Goal: Task Accomplishment & Management: Manage account settings

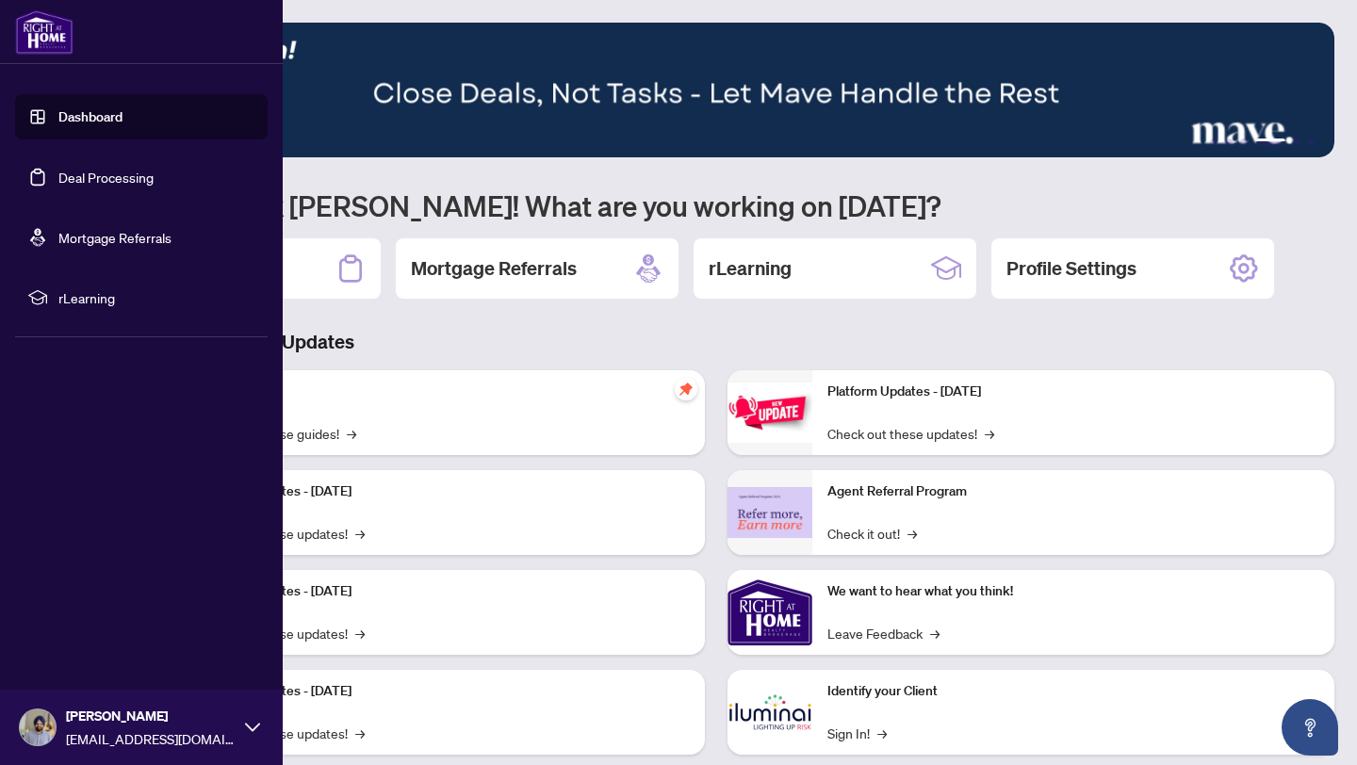
click at [83, 182] on link "Deal Processing" at bounding box center [105, 177] width 95 height 17
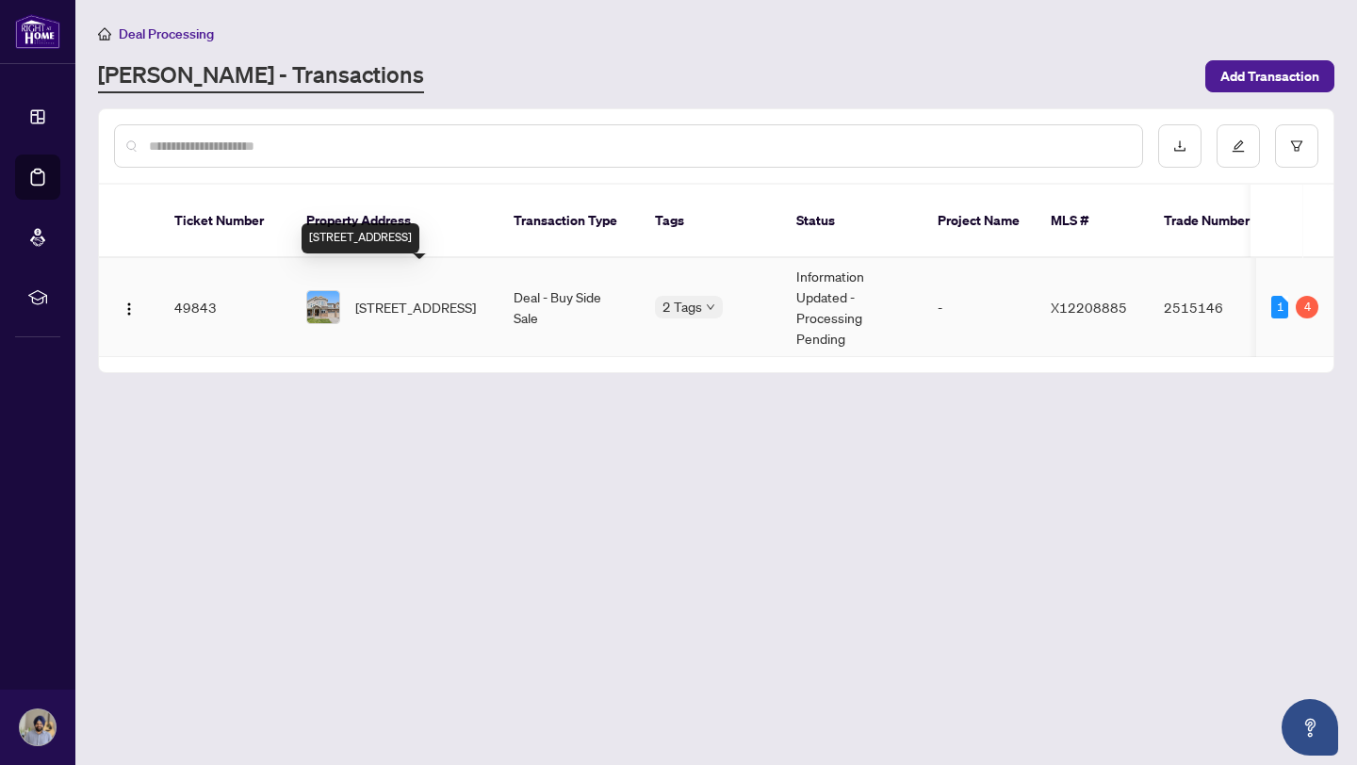
click at [405, 297] on span "552 Roundleaf Way, Ottawa, Ontario K2V 0K3, Canada" at bounding box center [415, 307] width 121 height 21
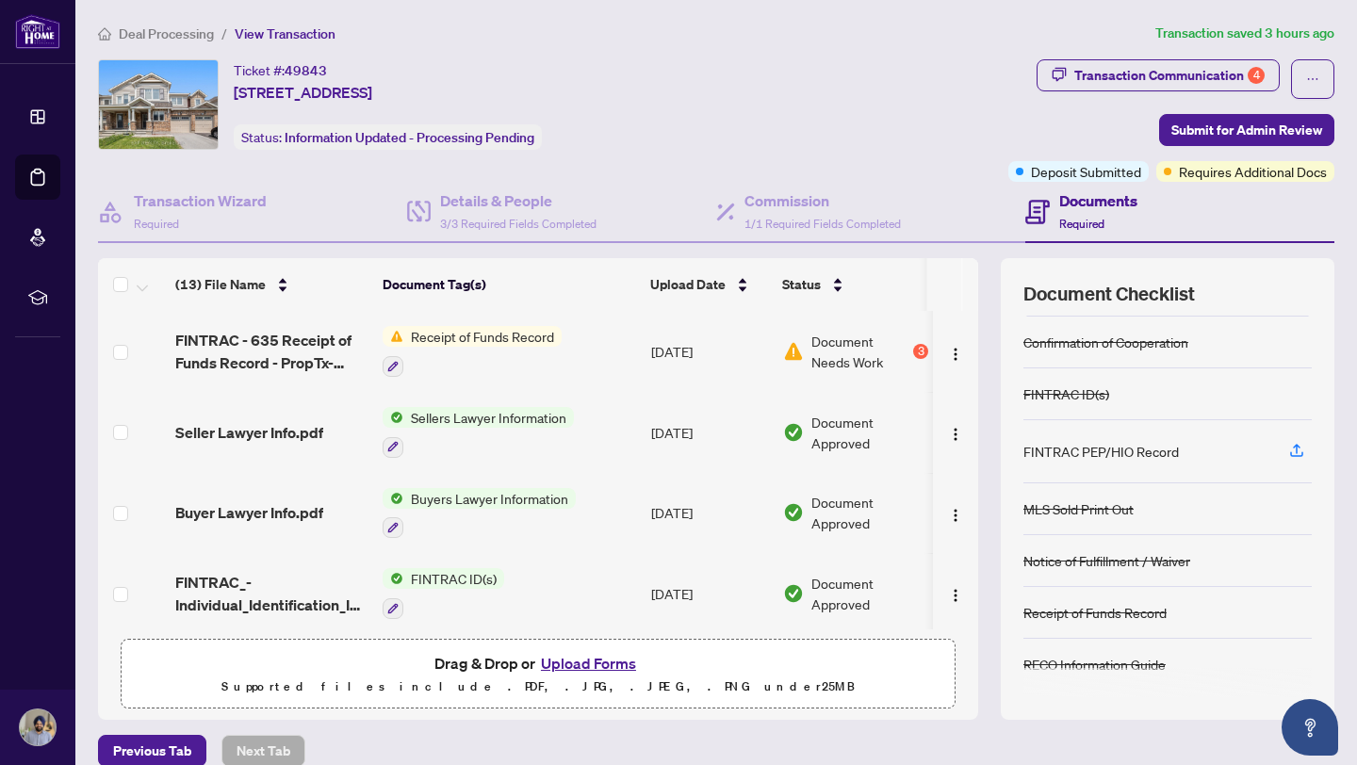
scroll to position [23, 0]
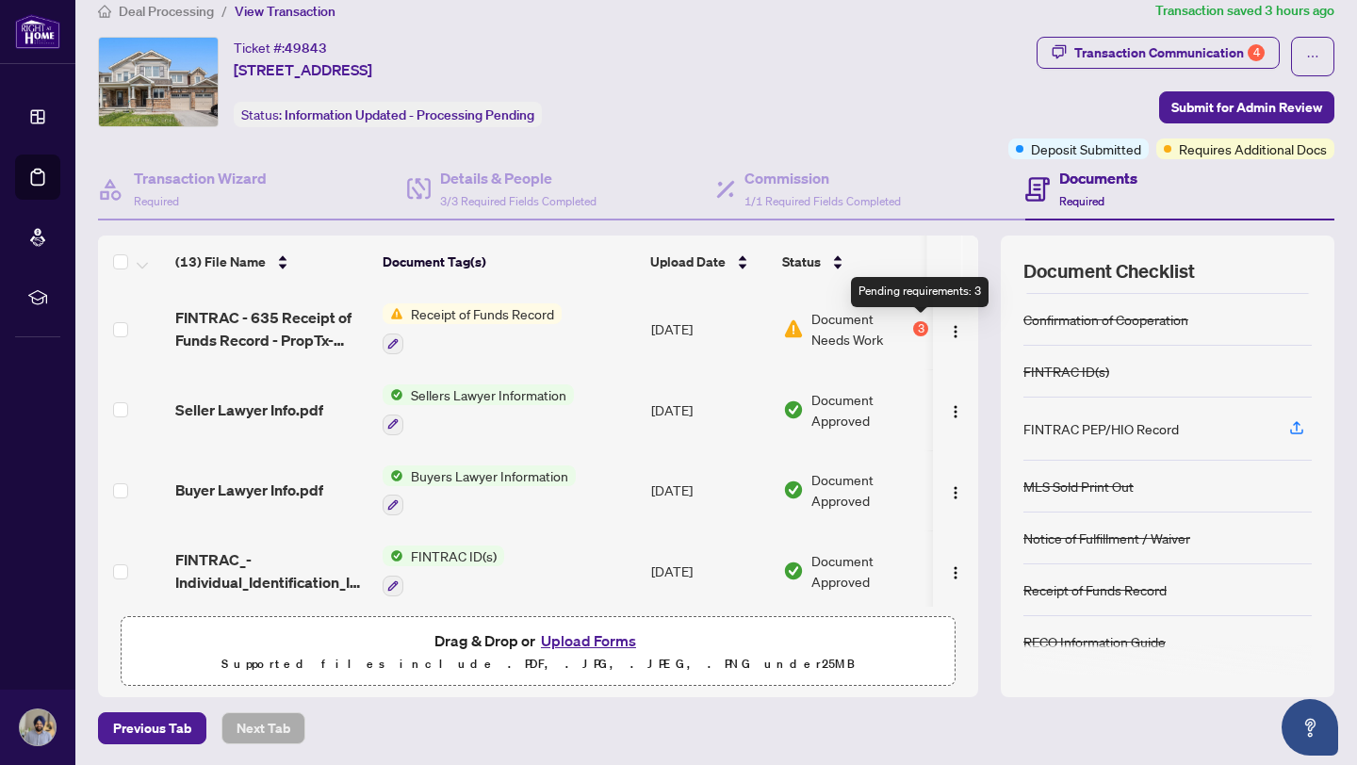
click at [922, 326] on div "3" at bounding box center [920, 328] width 15 height 15
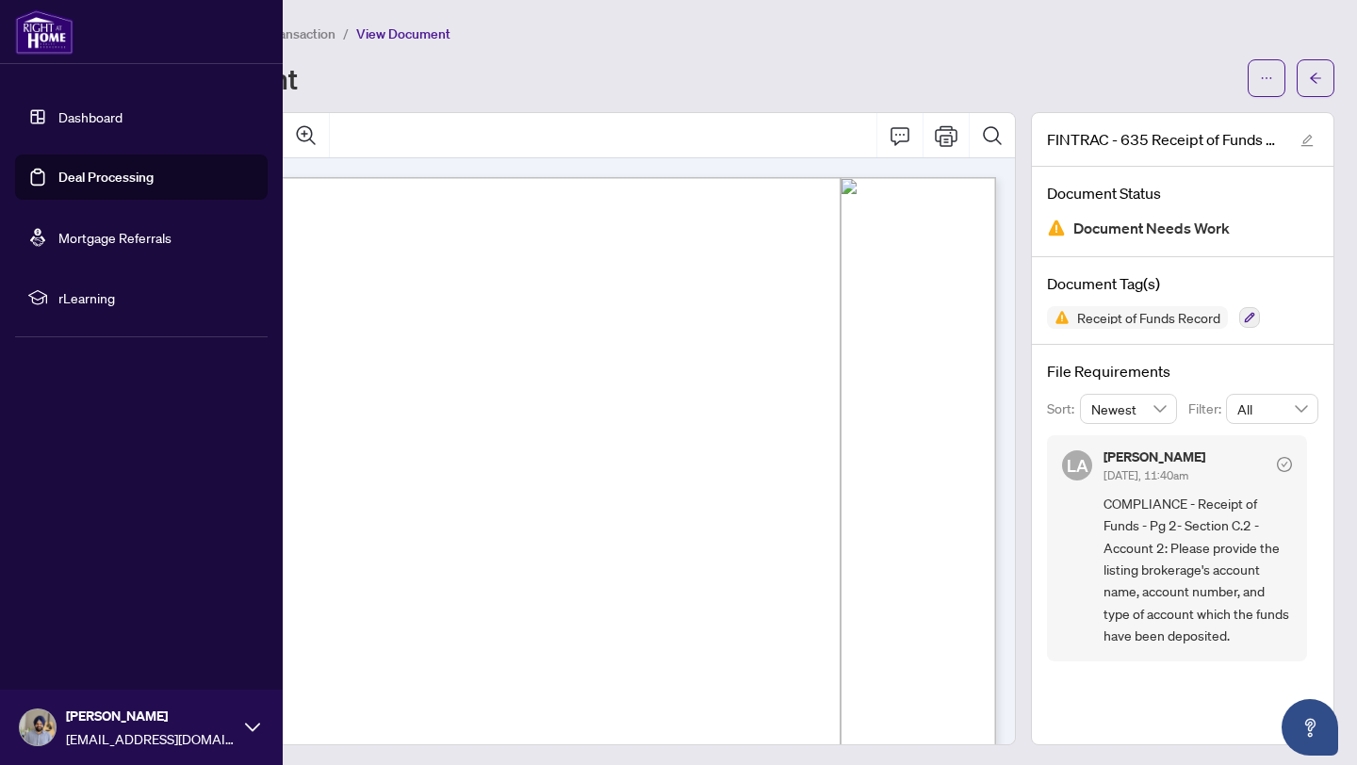
click at [77, 185] on link "Deal Processing" at bounding box center [105, 177] width 95 height 17
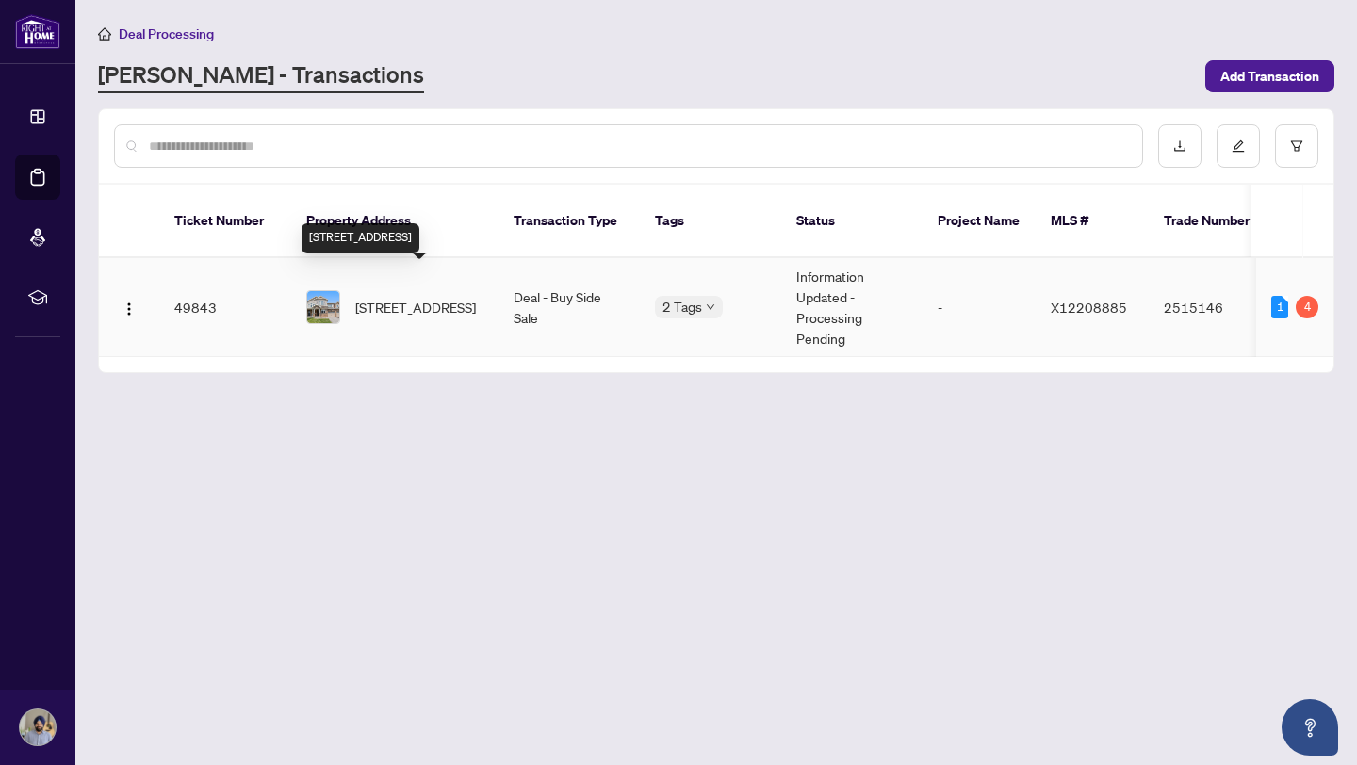
click at [370, 297] on span "552 Roundleaf Way, Ottawa, Ontario K2V 0K3, Canada" at bounding box center [415, 307] width 121 height 21
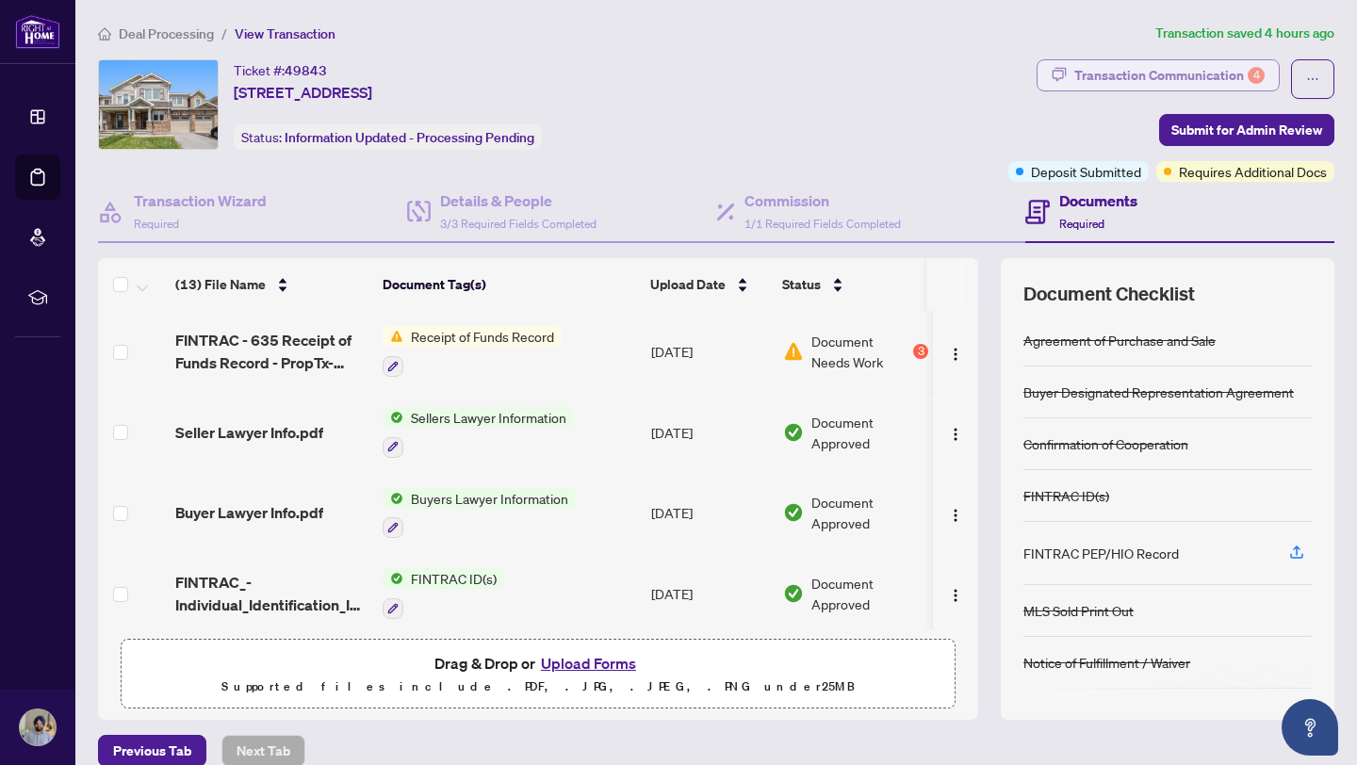
click at [1153, 67] on div "Transaction Communication 4" at bounding box center [1169, 75] width 190 height 30
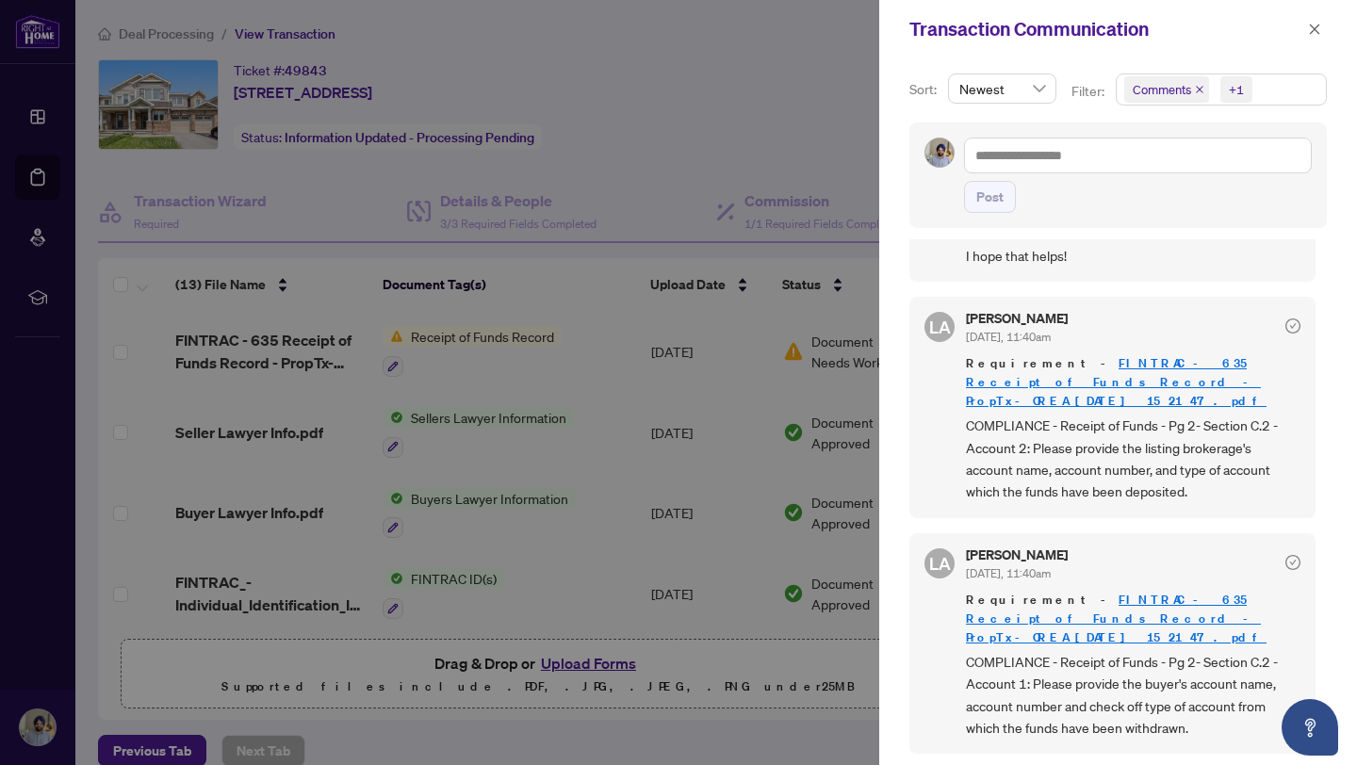
scroll to position [199, 0]
click at [1314, 31] on icon "close" at bounding box center [1314, 29] width 13 height 13
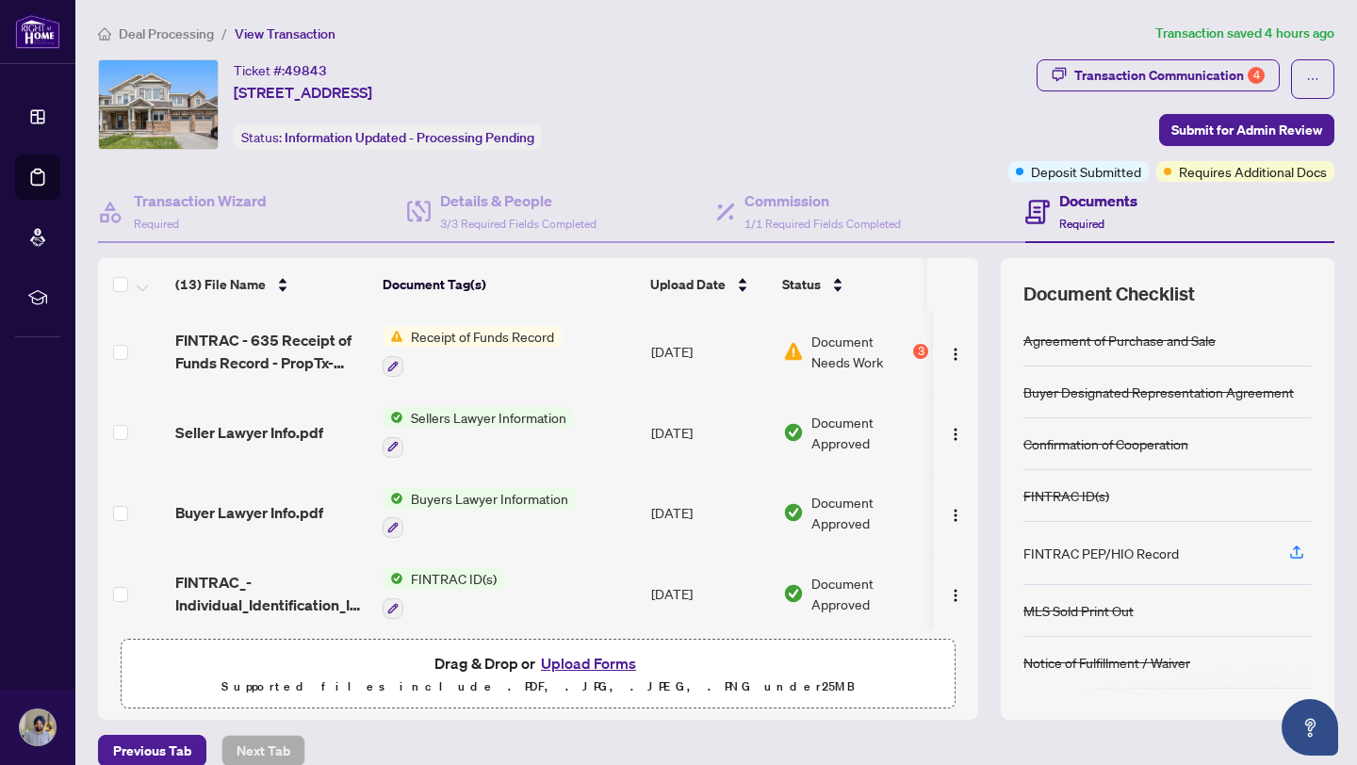
click at [290, 342] on span "FINTRAC - 635 Receipt of Funds Record - PropTx-OREA_2025-09-21 15_21_47.pdf" at bounding box center [271, 351] width 192 height 45
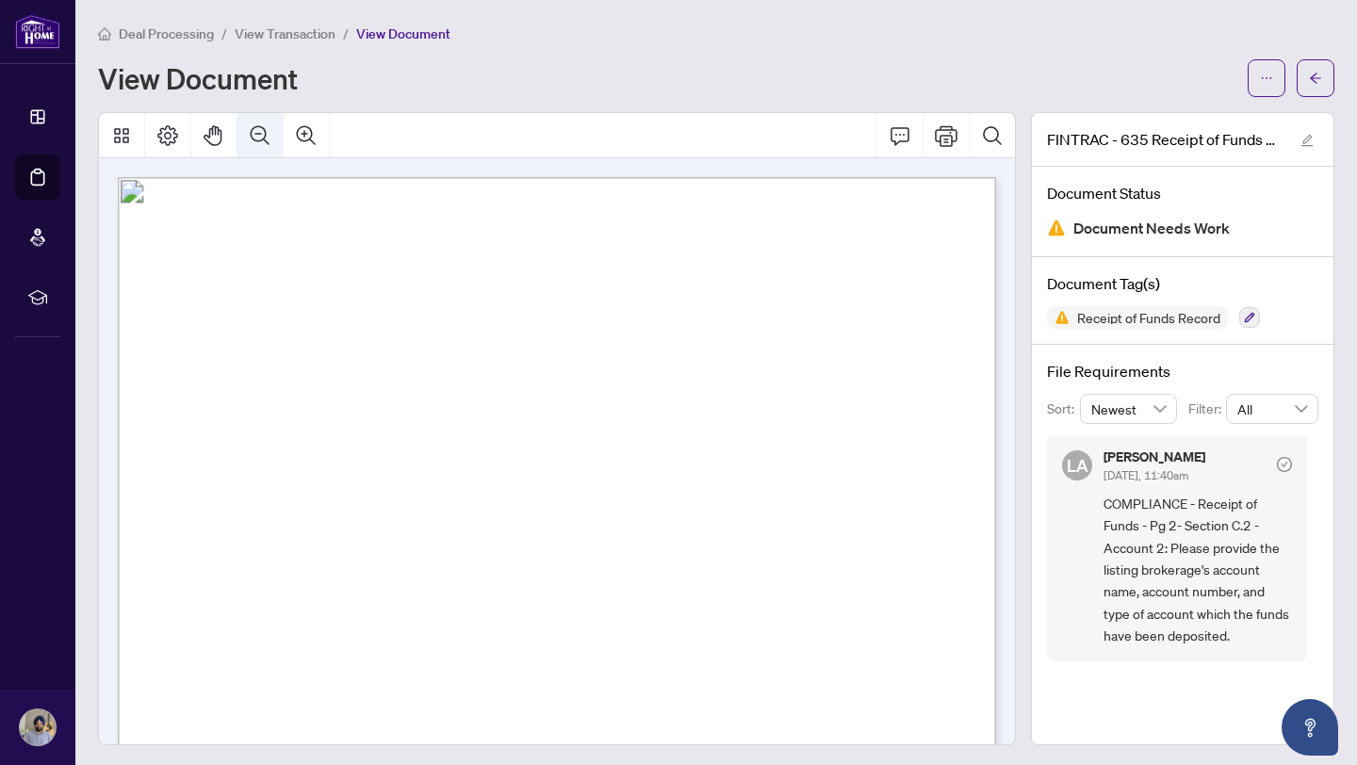
click at [259, 132] on icon "Zoom Out" at bounding box center [260, 134] width 19 height 19
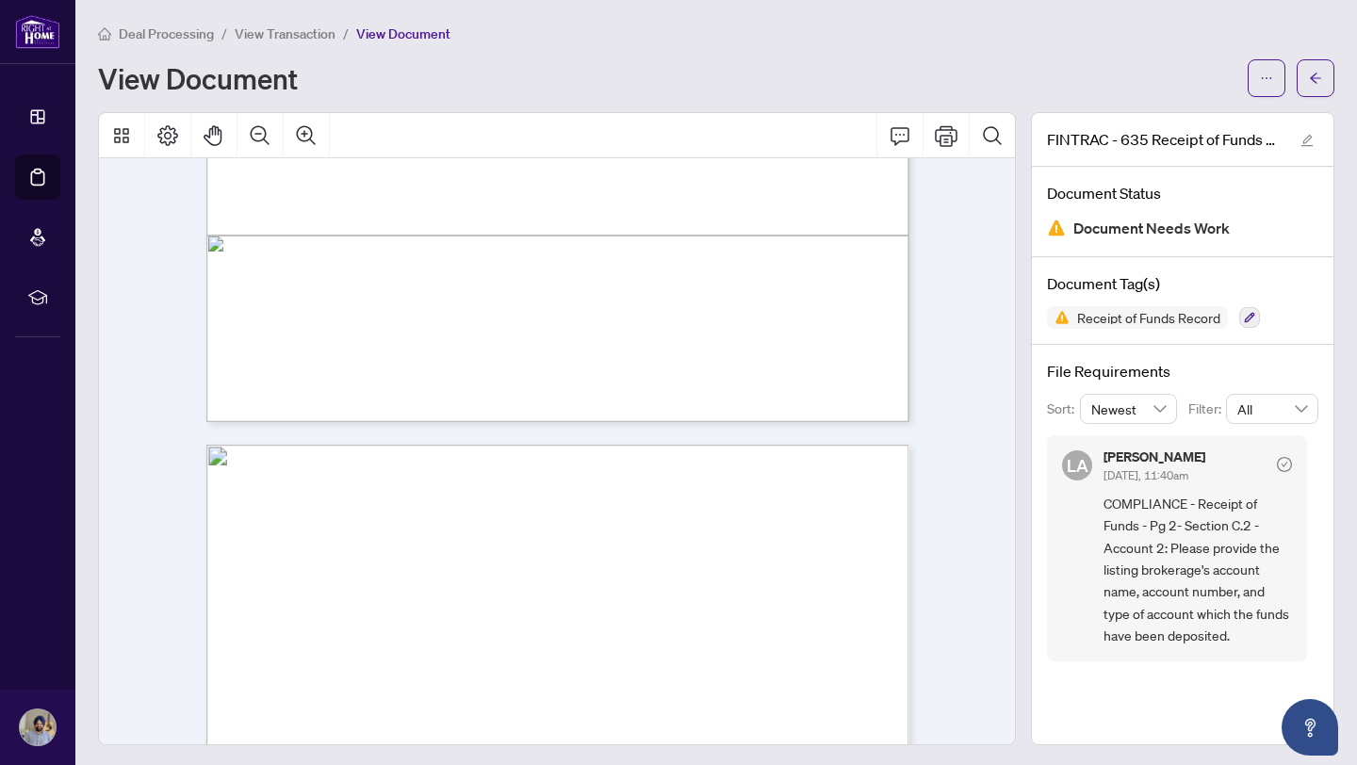
scroll to position [905, 0]
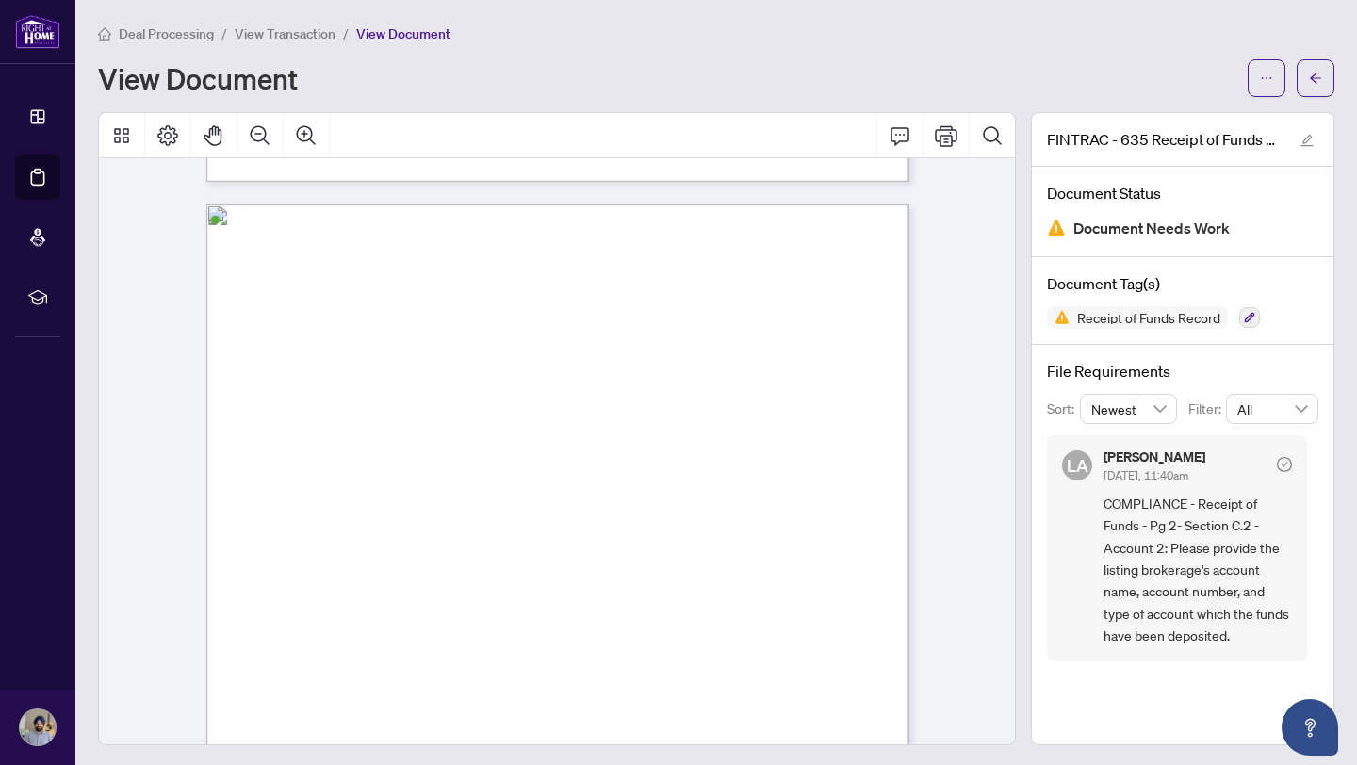
drag, startPoint x: 581, startPoint y: 353, endPoint x: 636, endPoint y: 353, distance: 54.6
click at [629, 353] on span "#52510820" at bounding box center [602, 355] width 55 height 11
click at [542, 450] on span "Other, explain: . . . . . . . . . . . . . . . . . . . . . . . . . . . . . . . .…" at bounding box center [663, 449] width 377 height 10
drag, startPoint x: 579, startPoint y: 354, endPoint x: 661, endPoint y: 350, distance: 82.1
click at [629, 350] on span "#52510820" at bounding box center [602, 355] width 55 height 11
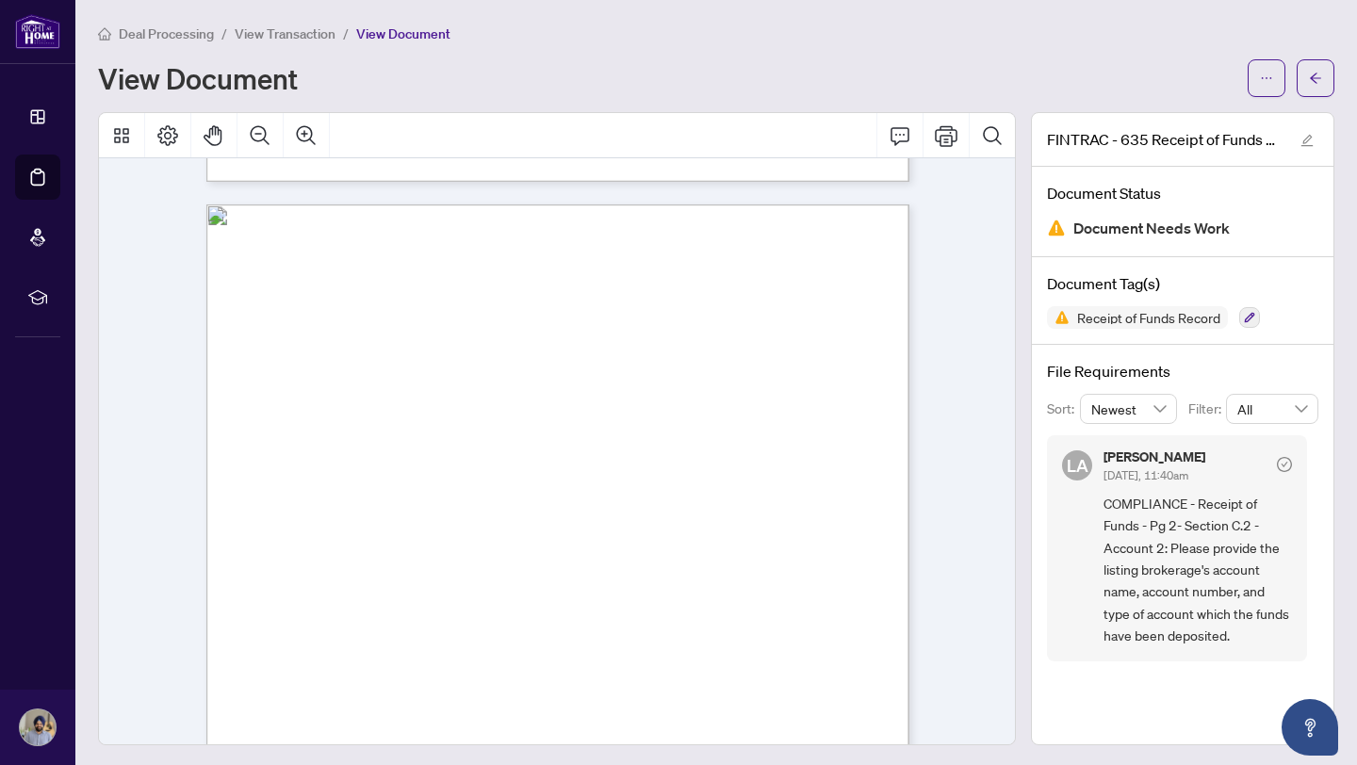
click at [335, 467] on span "Account 2: Number of account:" at bounding box center [316, 469] width 126 height 10
click at [394, 427] on div "Receipt of Funds Record Form 635 for use in the Province of Ontario Receipt of …" at bounding box center [634, 758] width 856 height 1108
drag, startPoint x: 711, startPoint y: 428, endPoint x: 794, endPoint y: 426, distance: 82.9
click at [794, 426] on div "Receipt of Funds Record Form 635 for use in the Province of Ontario Receipt of …" at bounding box center [634, 758] width 856 height 1108
click at [528, 447] on span "Other, explain: . . . . . . . . . . . . . . . . . . . . . . . . . . . . . . . .…" at bounding box center [663, 449] width 377 height 10
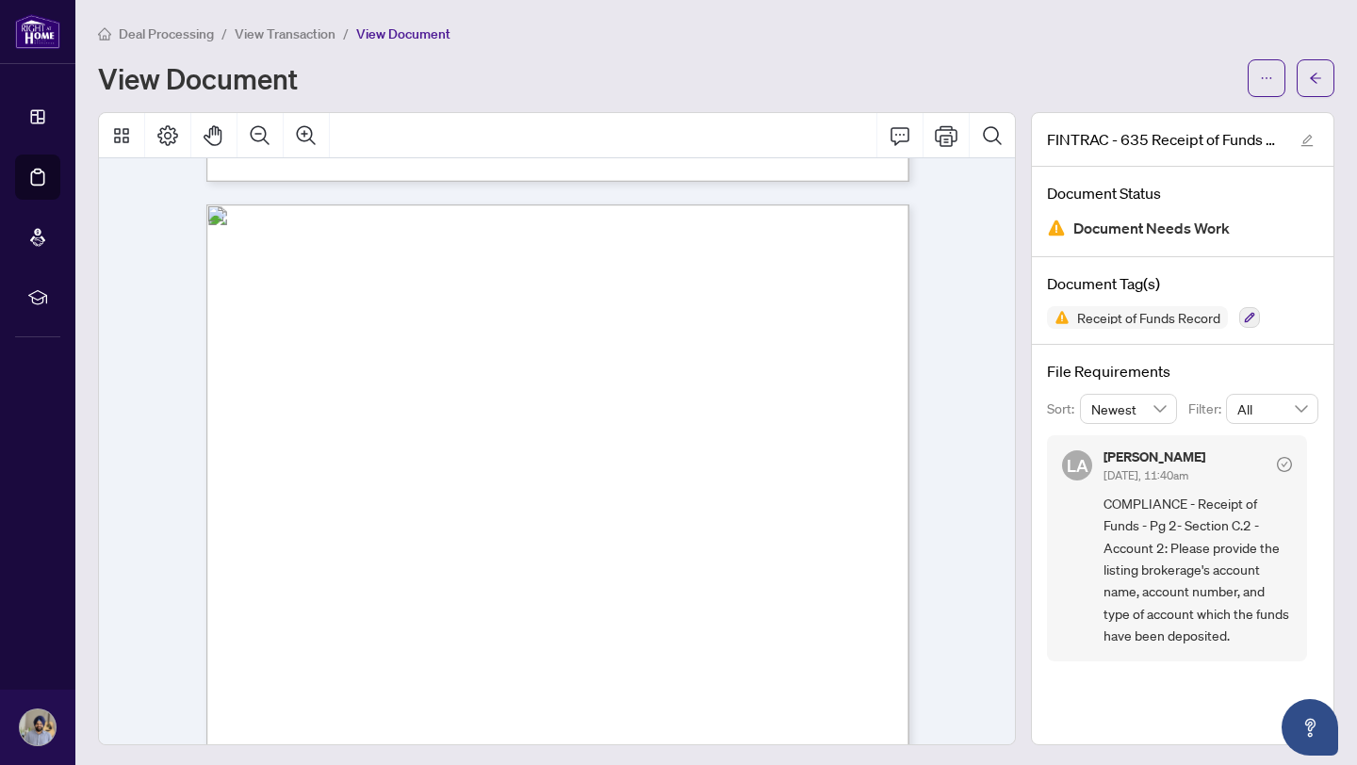
click at [319, 444] on span "Type of account:" at bounding box center [286, 449] width 67 height 10
click at [422, 425] on div "Receipt of Funds Record Form 635 for use in the Province of Ontario Receipt of …" at bounding box center [634, 758] width 856 height 1108
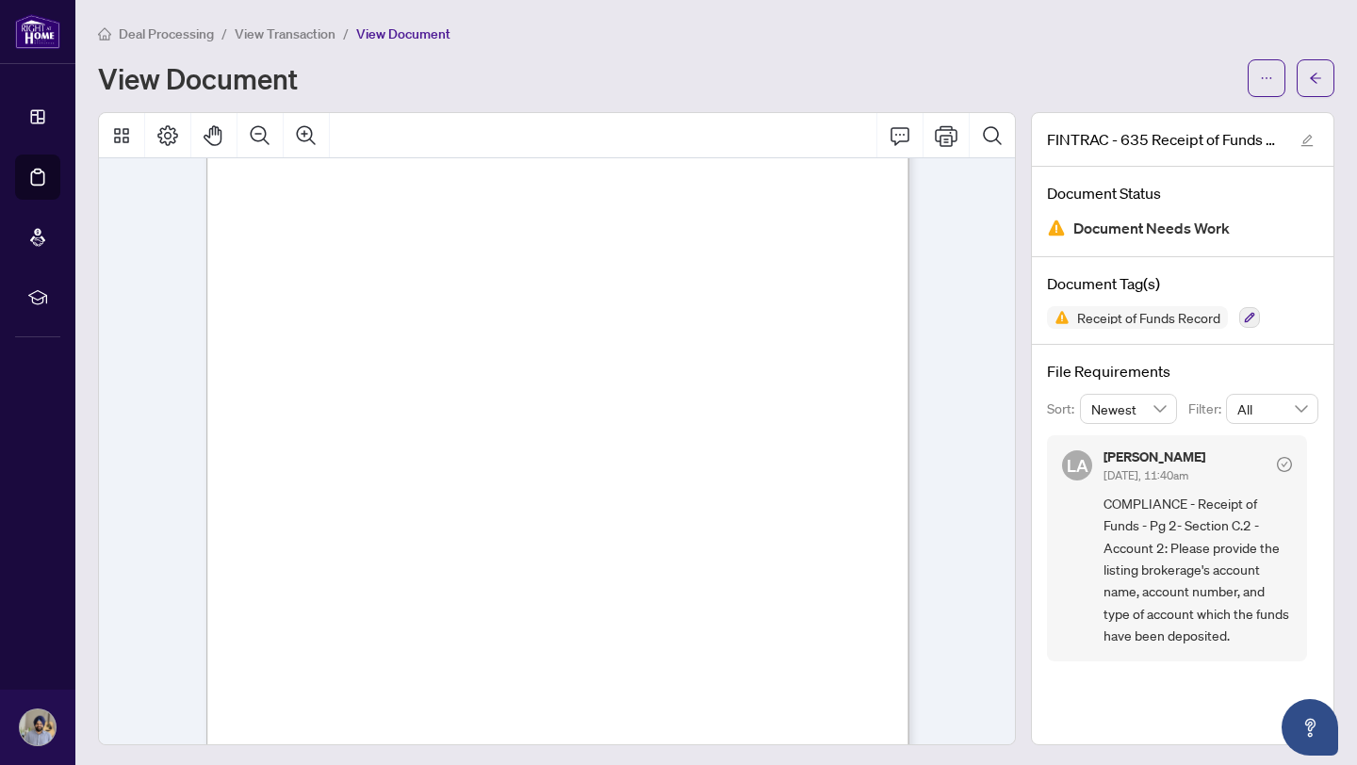
scroll to position [1958, 0]
drag, startPoint x: 423, startPoint y: 400, endPoint x: 376, endPoint y: 400, distance: 47.1
click at [377, 400] on span "0975087" at bounding box center [391, 405] width 41 height 11
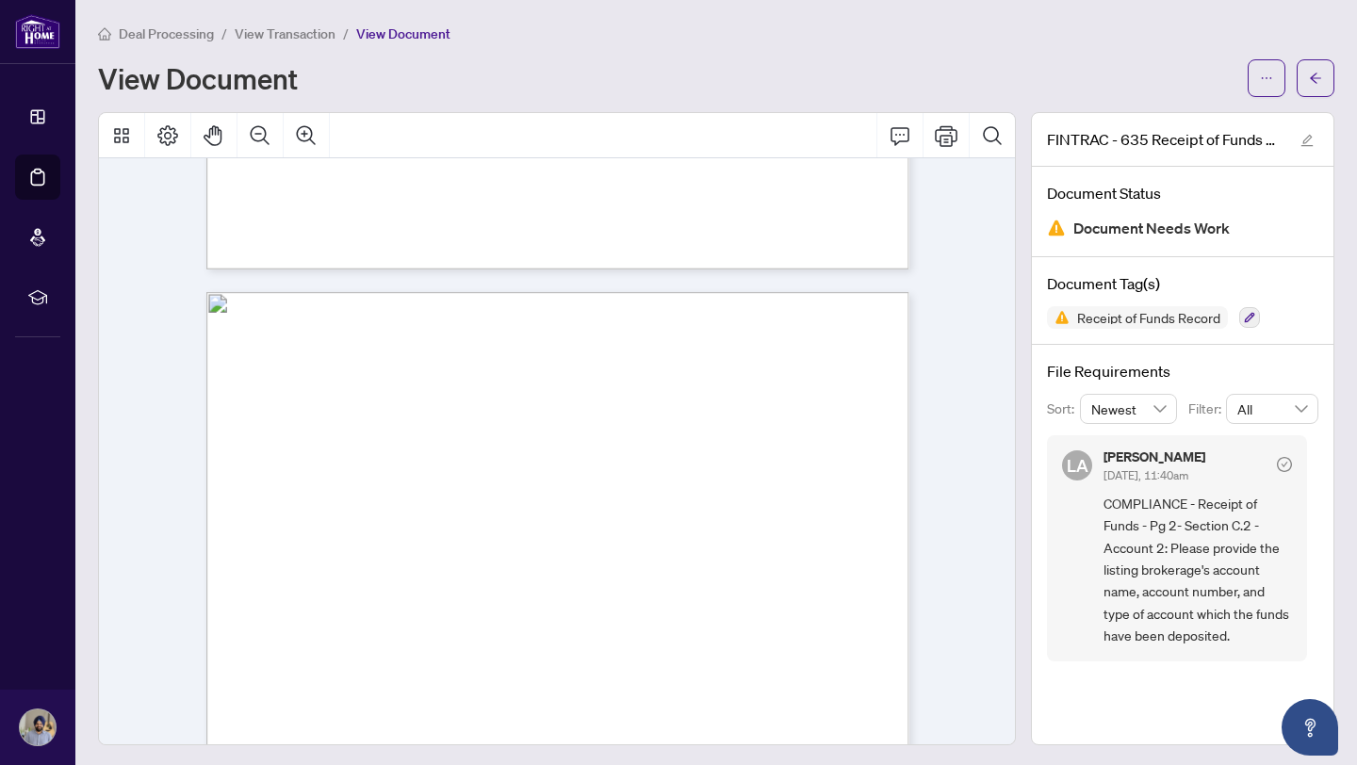
scroll to position [795, 0]
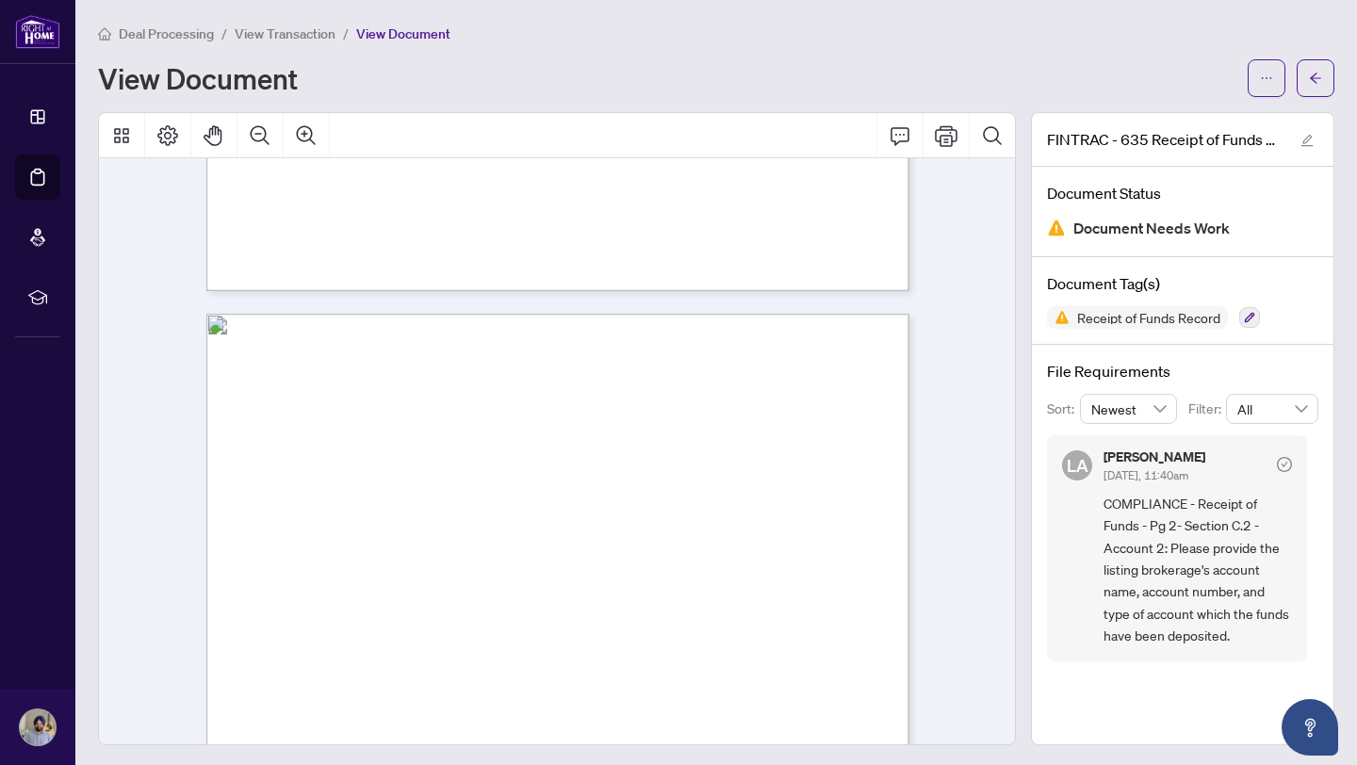
drag, startPoint x: 266, startPoint y: 581, endPoint x: 383, endPoint y: 578, distance: 116.9
click at [379, 578] on span "Account 2: Number of account:" at bounding box center [316, 578] width 126 height 10
click at [1307, 69] on button "button" at bounding box center [1316, 78] width 38 height 38
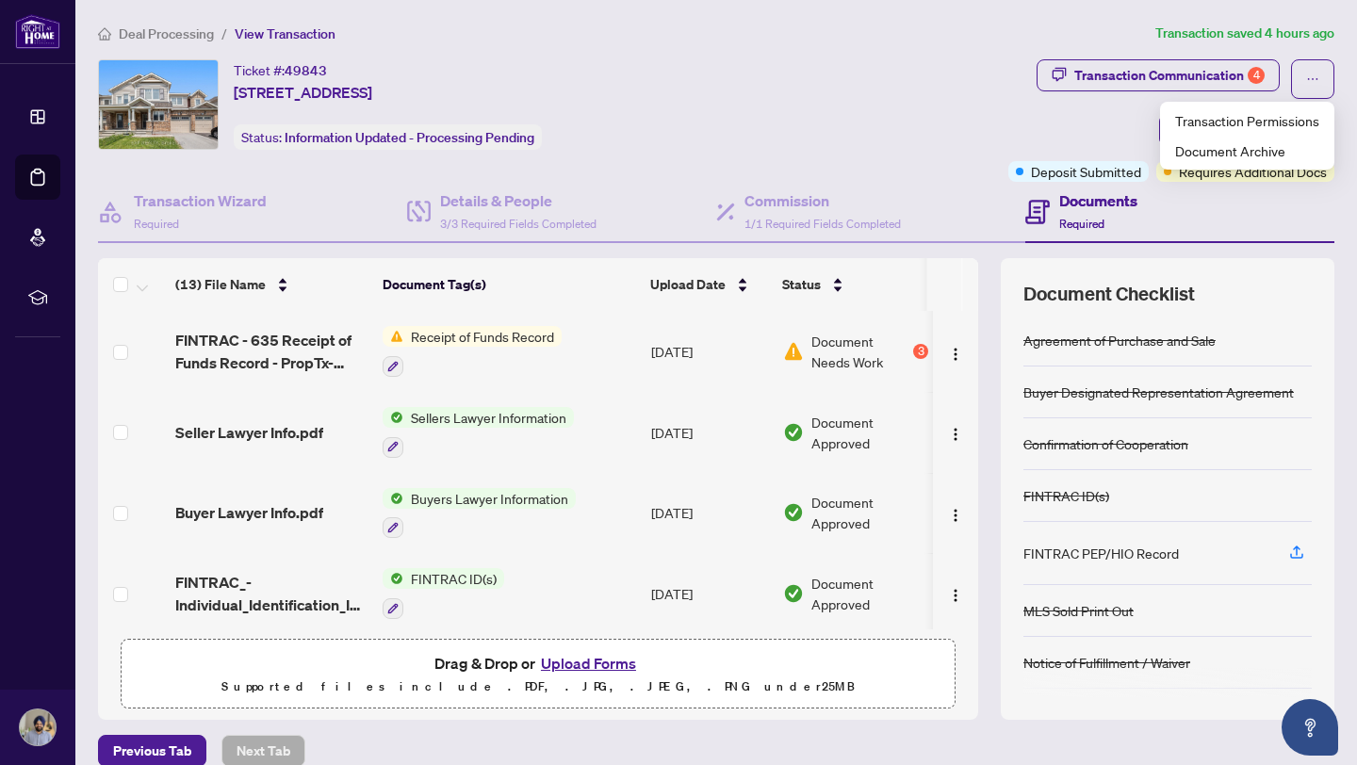
click at [925, 96] on div "Ticket #: 49843 552 Roundleaf Way, Ottawa, Ontario K2V 0K3, Canada Status: Info…" at bounding box center [549, 104] width 903 height 90
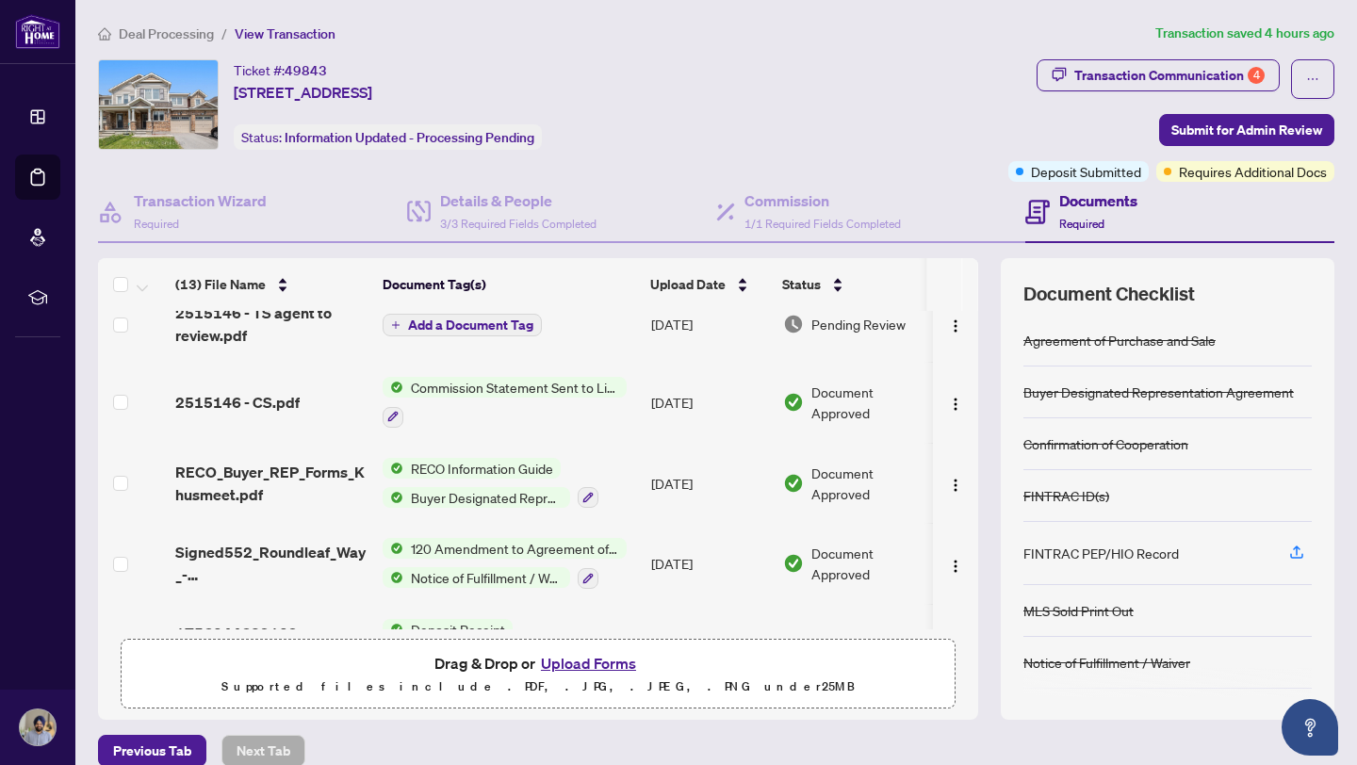
scroll to position [525, 0]
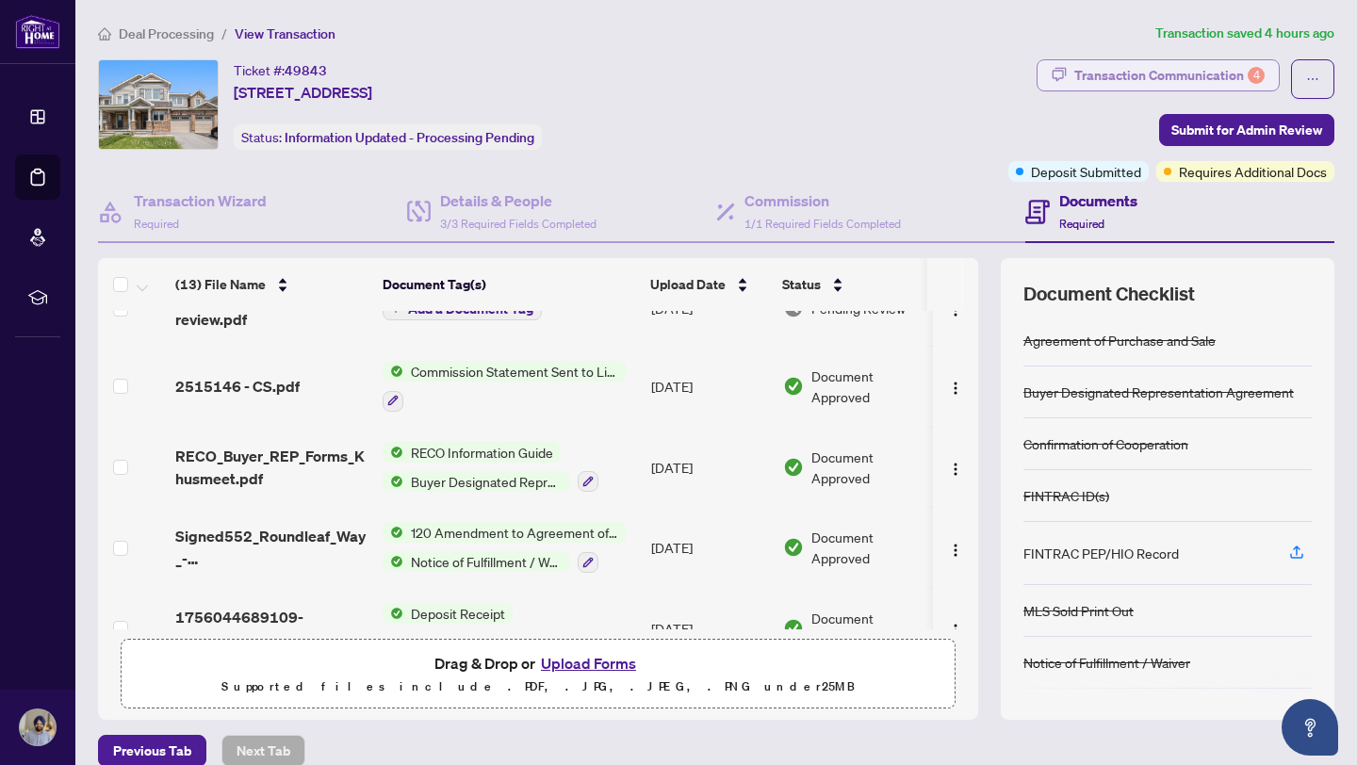
click at [1144, 86] on div "Transaction Communication 4" at bounding box center [1169, 75] width 190 height 30
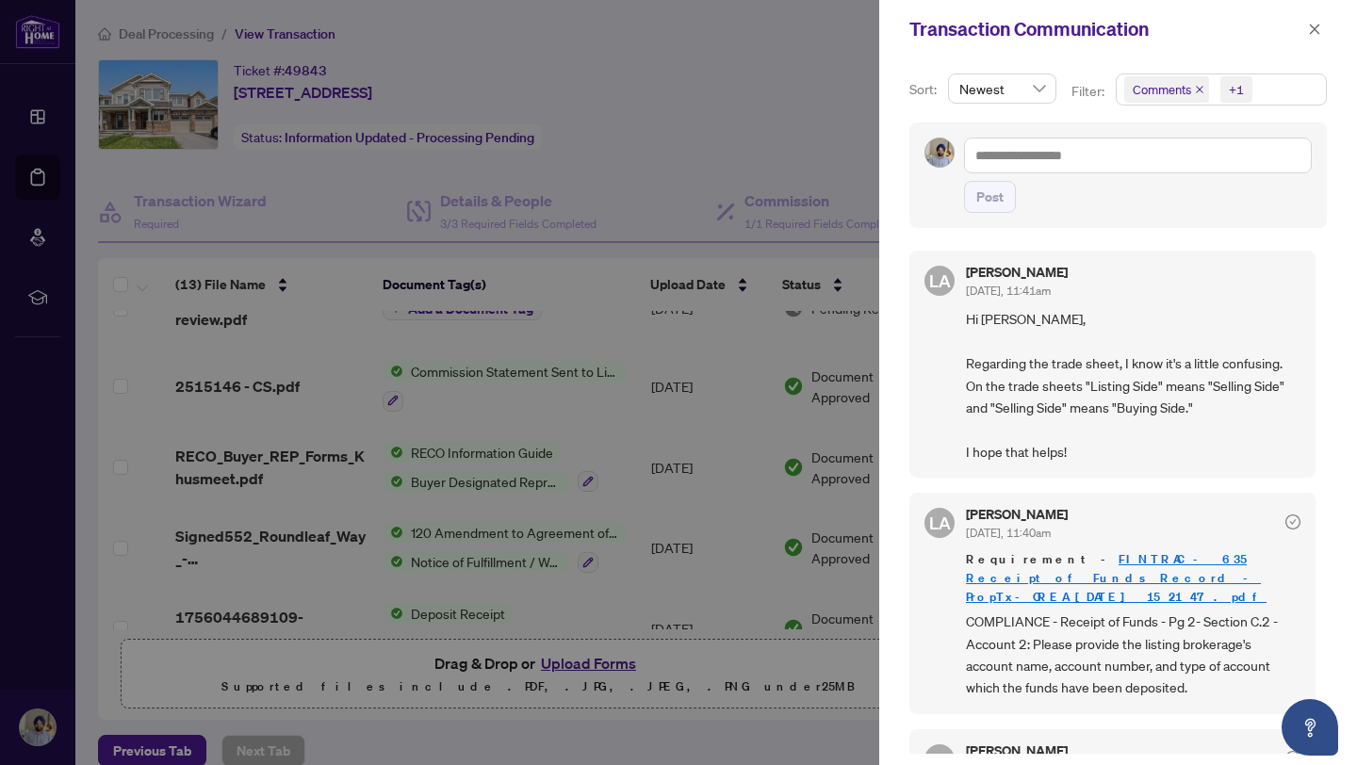
click at [1199, 86] on icon "close" at bounding box center [1199, 89] width 9 height 9
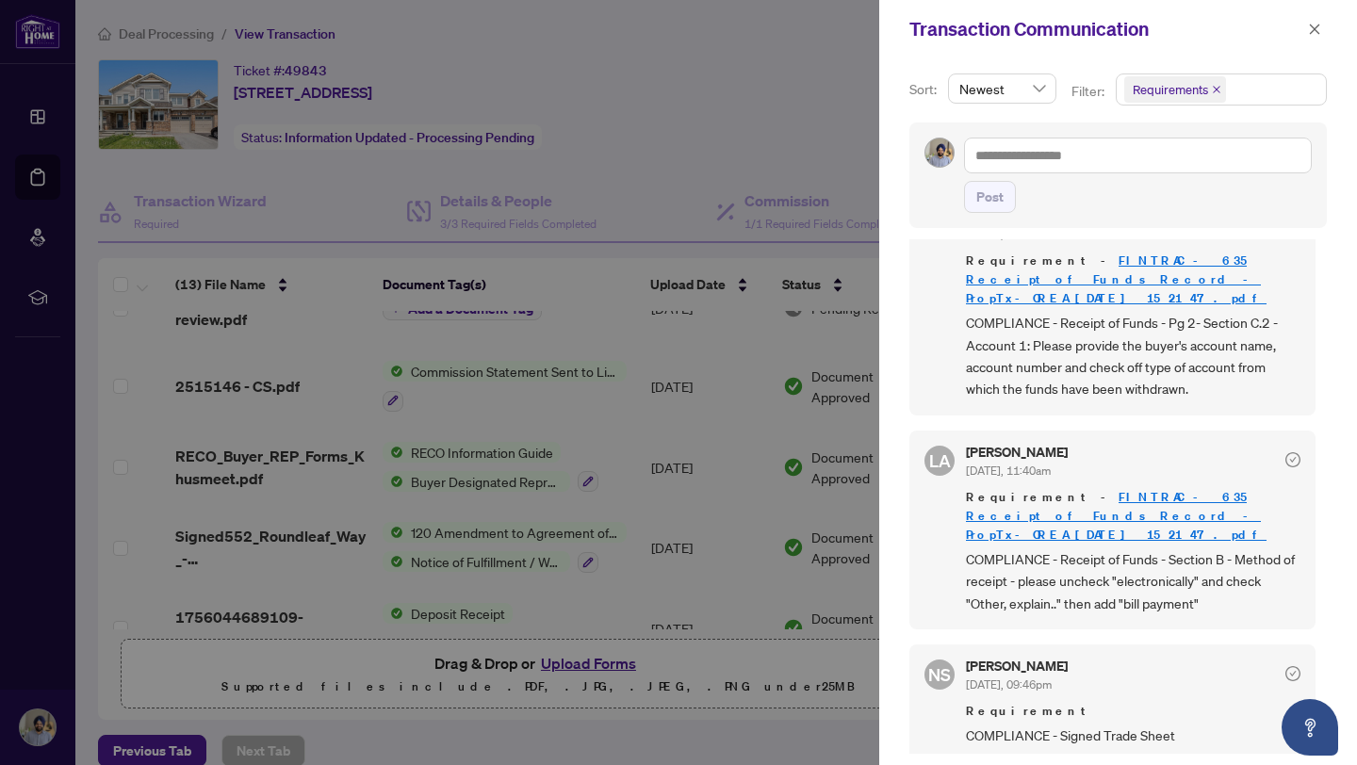
scroll to position [294, 0]
drag, startPoint x: 1198, startPoint y: 535, endPoint x: 999, endPoint y: 539, distance: 198.8
click at [999, 547] on span "COMPLIANCE - Receipt of Funds - Section B - Method of receipt - please uncheck …" at bounding box center [1133, 580] width 334 height 66
click at [998, 547] on span "COMPLIANCE - Receipt of Funds - Section B - Method of receipt - please uncheck …" at bounding box center [1133, 580] width 334 height 66
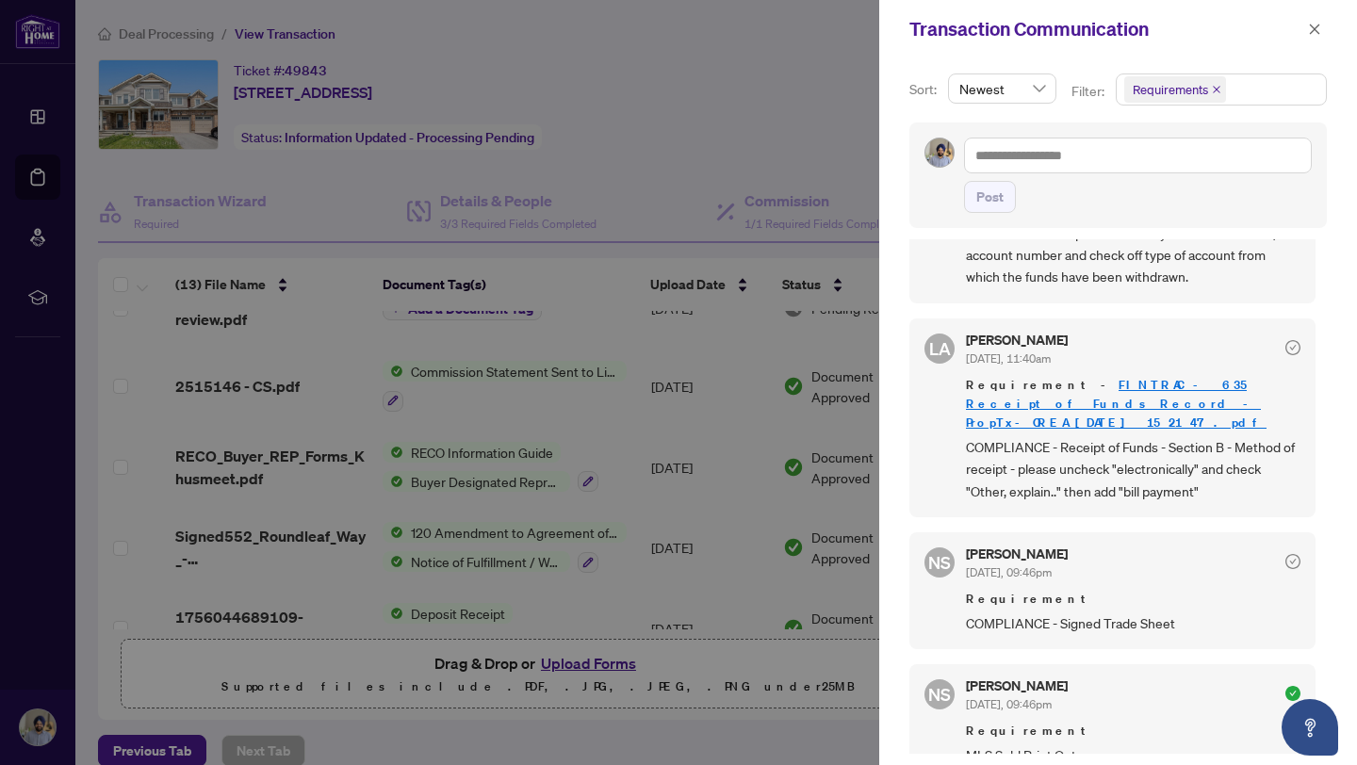
scroll to position [444, 0]
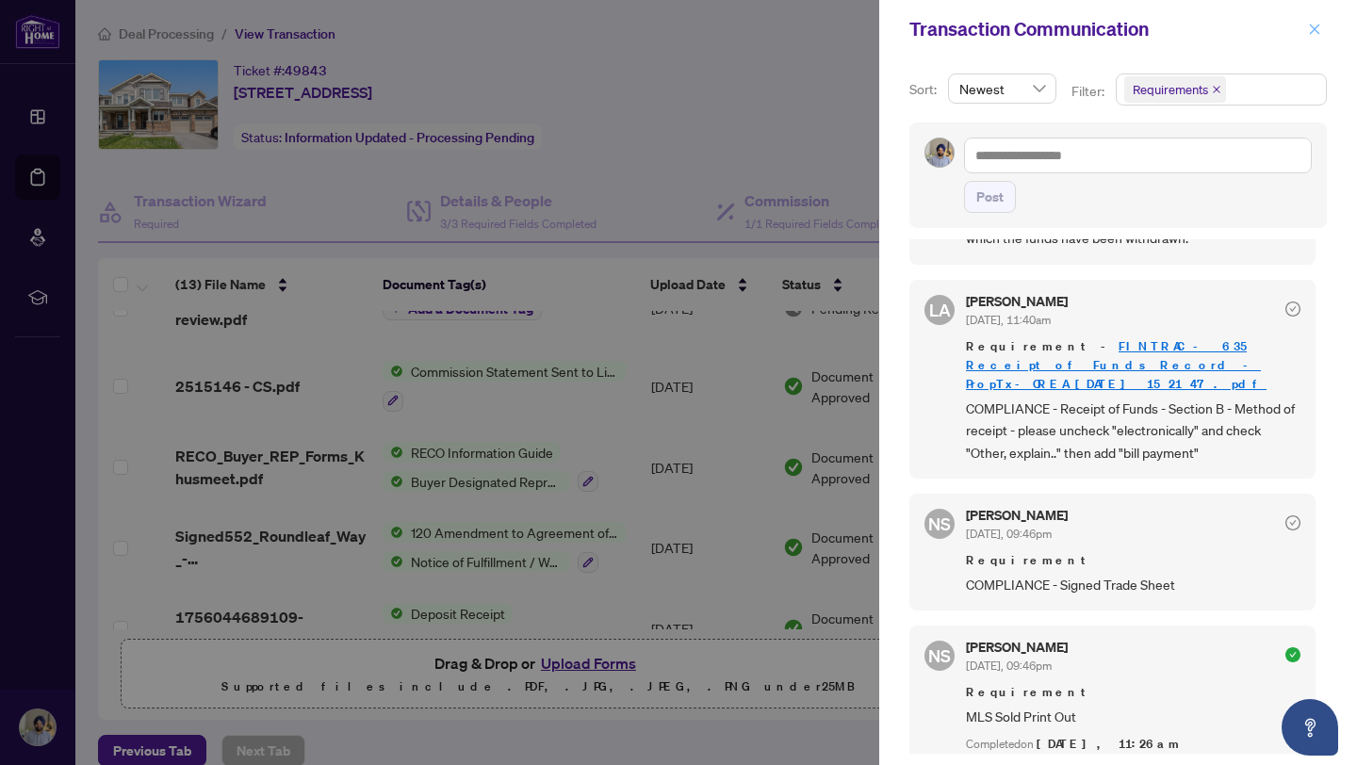
click at [1324, 33] on button "button" at bounding box center [1314, 29] width 24 height 23
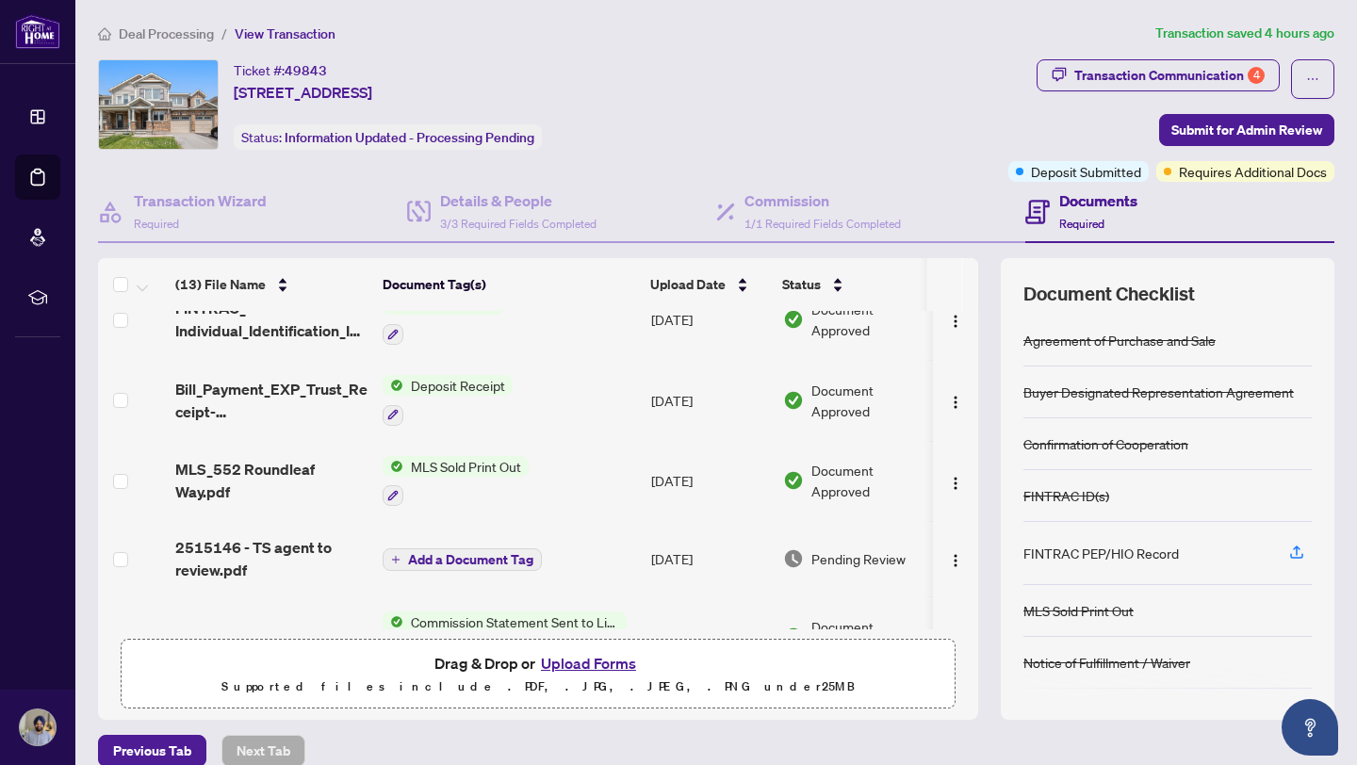
scroll to position [441, 0]
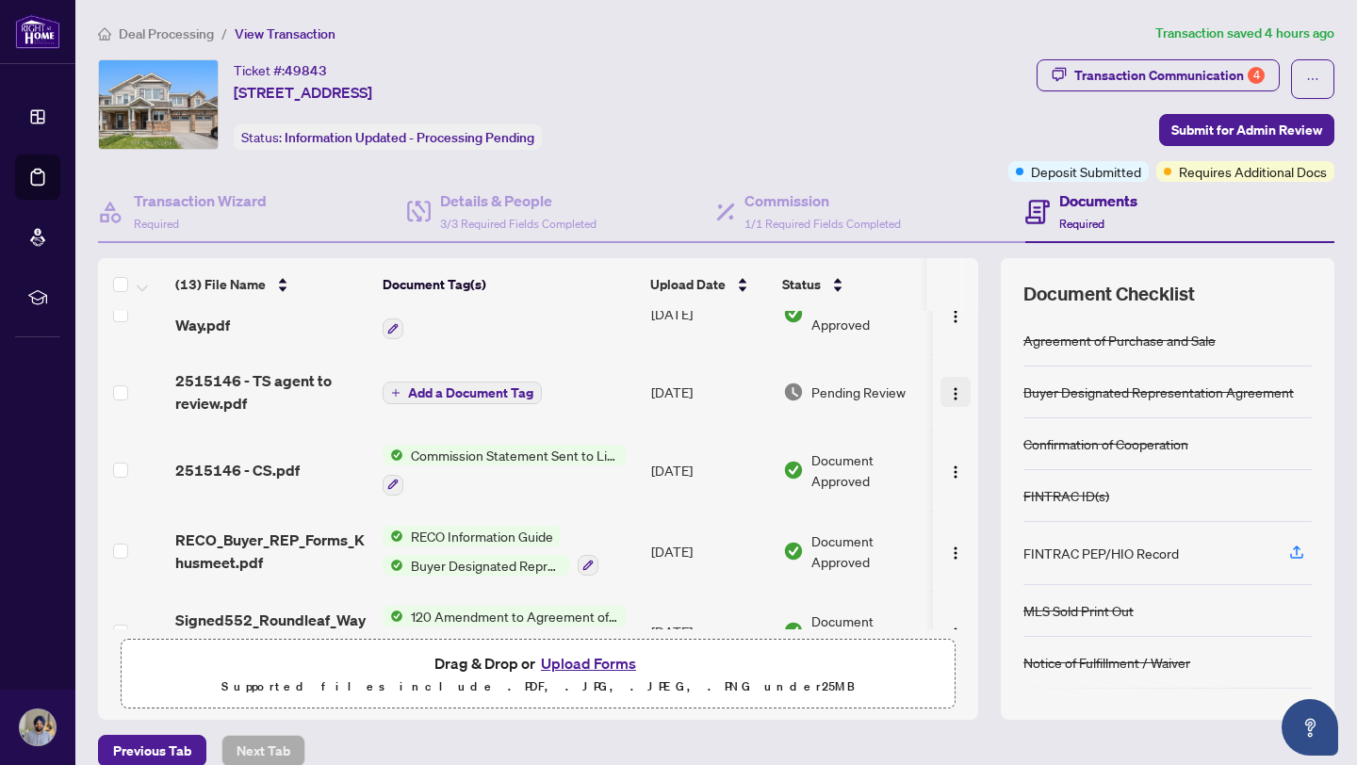
click at [948, 393] on img "button" at bounding box center [955, 393] width 15 height 15
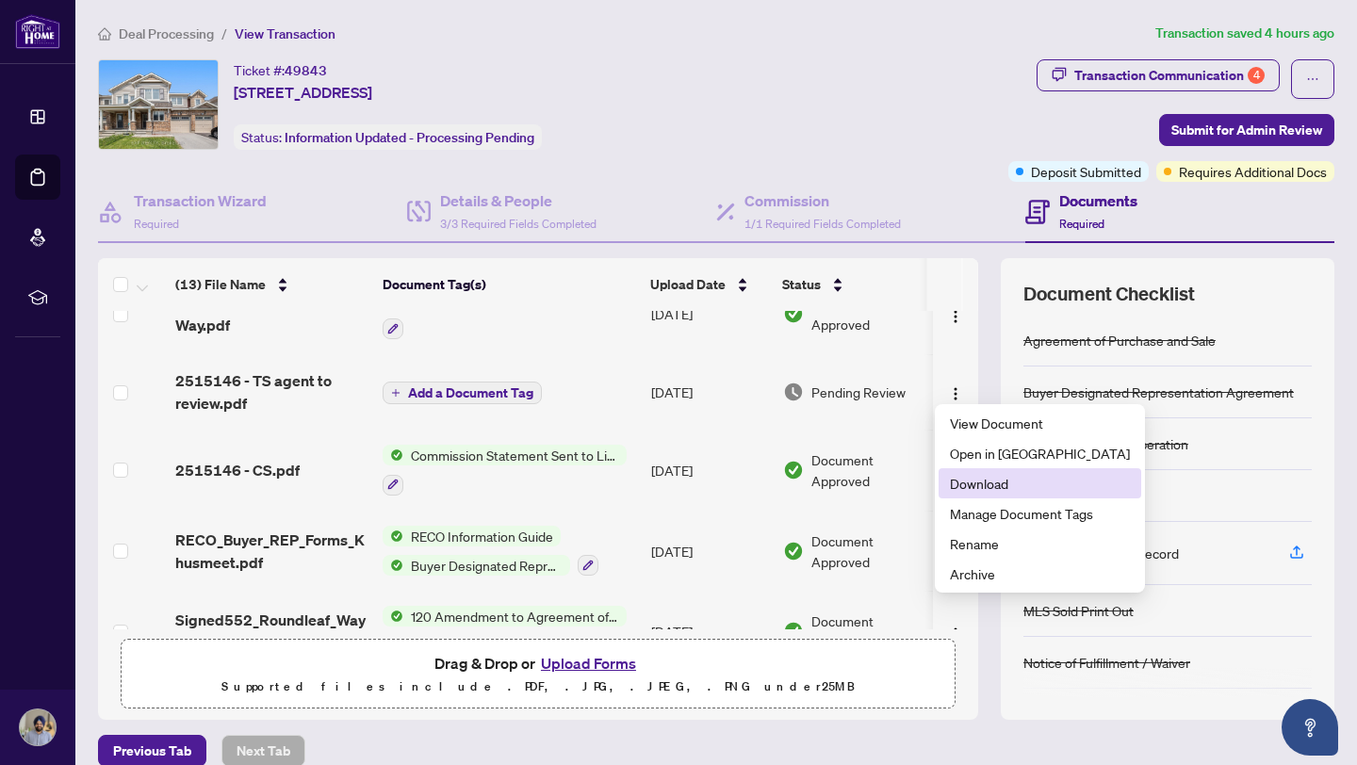
click at [977, 475] on span "Download" at bounding box center [1040, 483] width 180 height 21
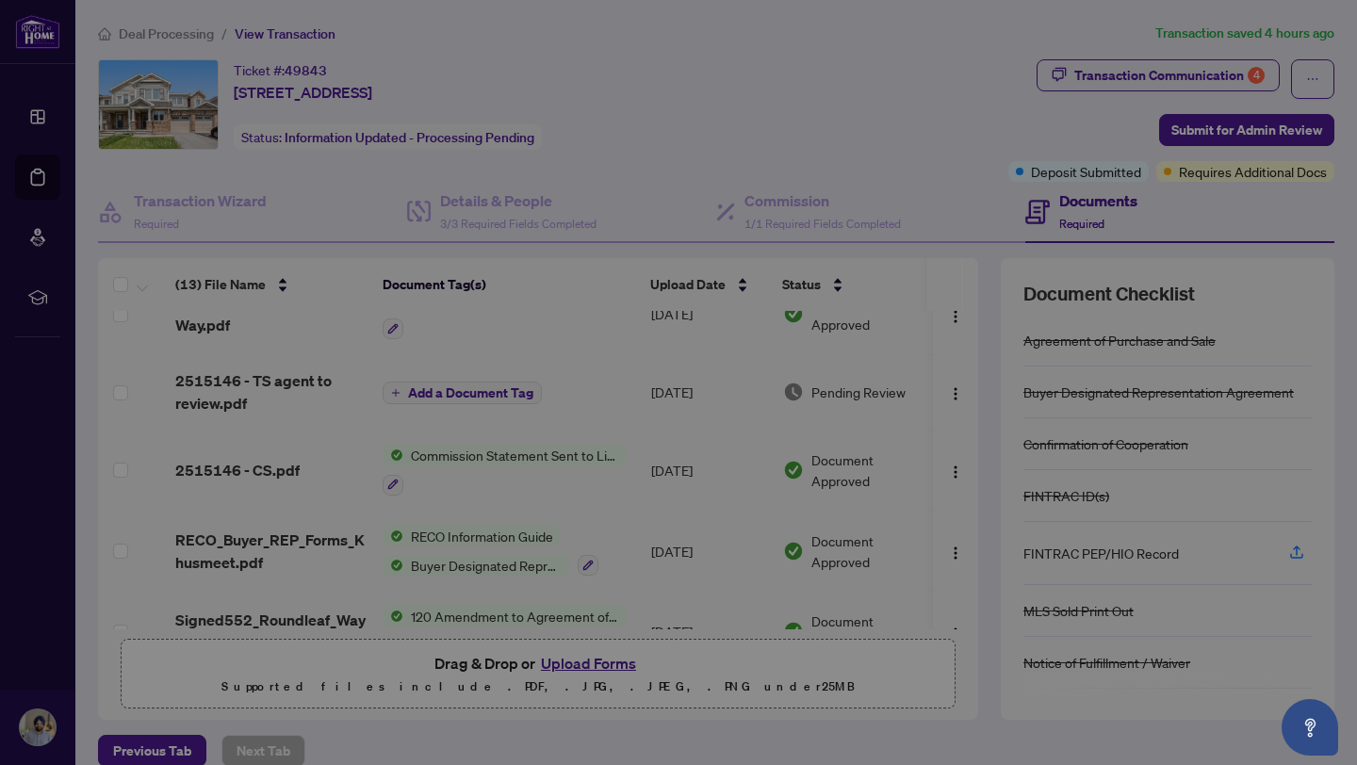
click at [977, 475] on div "Please wait while we download your file(s)... Do not close or refresh the brows…" at bounding box center [678, 382] width 1357 height 765
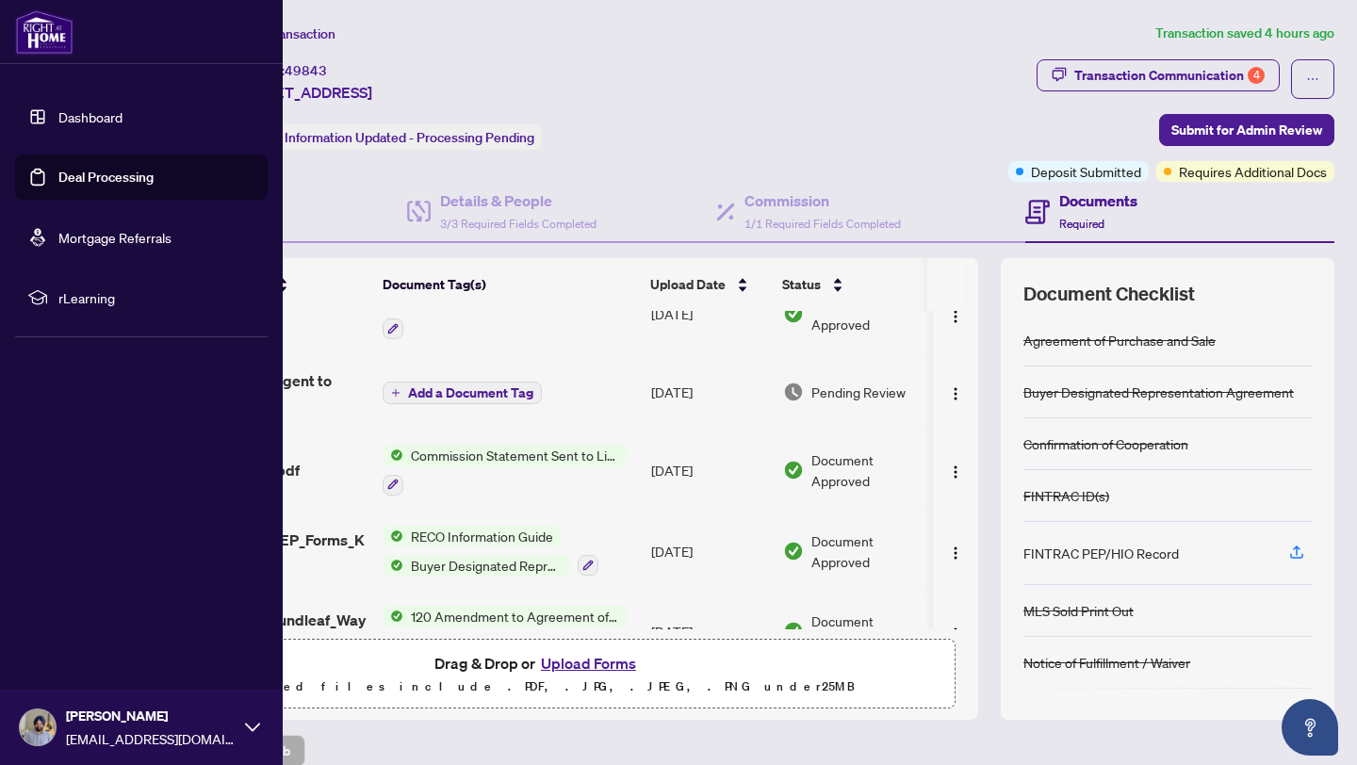
click at [58, 176] on link "Deal Processing" at bounding box center [105, 177] width 95 height 17
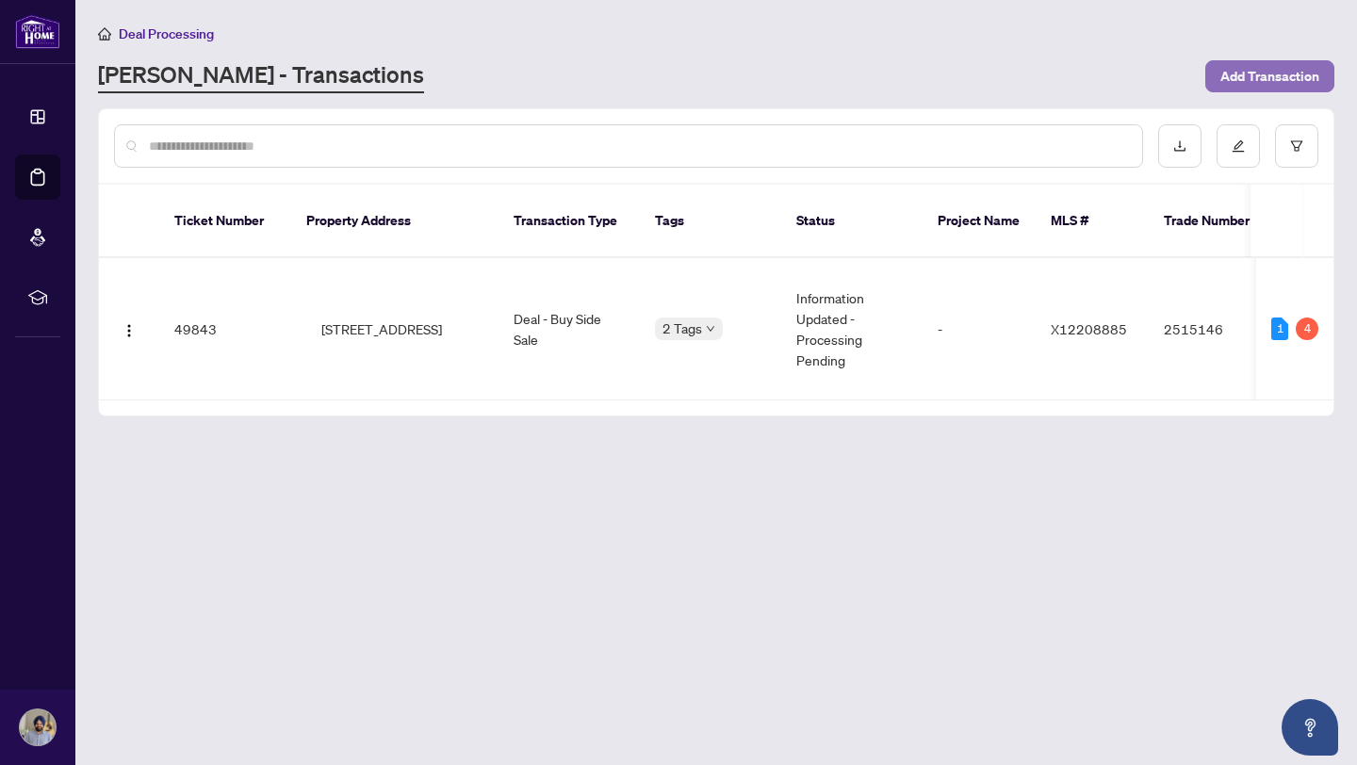
click at [1257, 71] on span "Add Transaction" at bounding box center [1269, 76] width 99 height 30
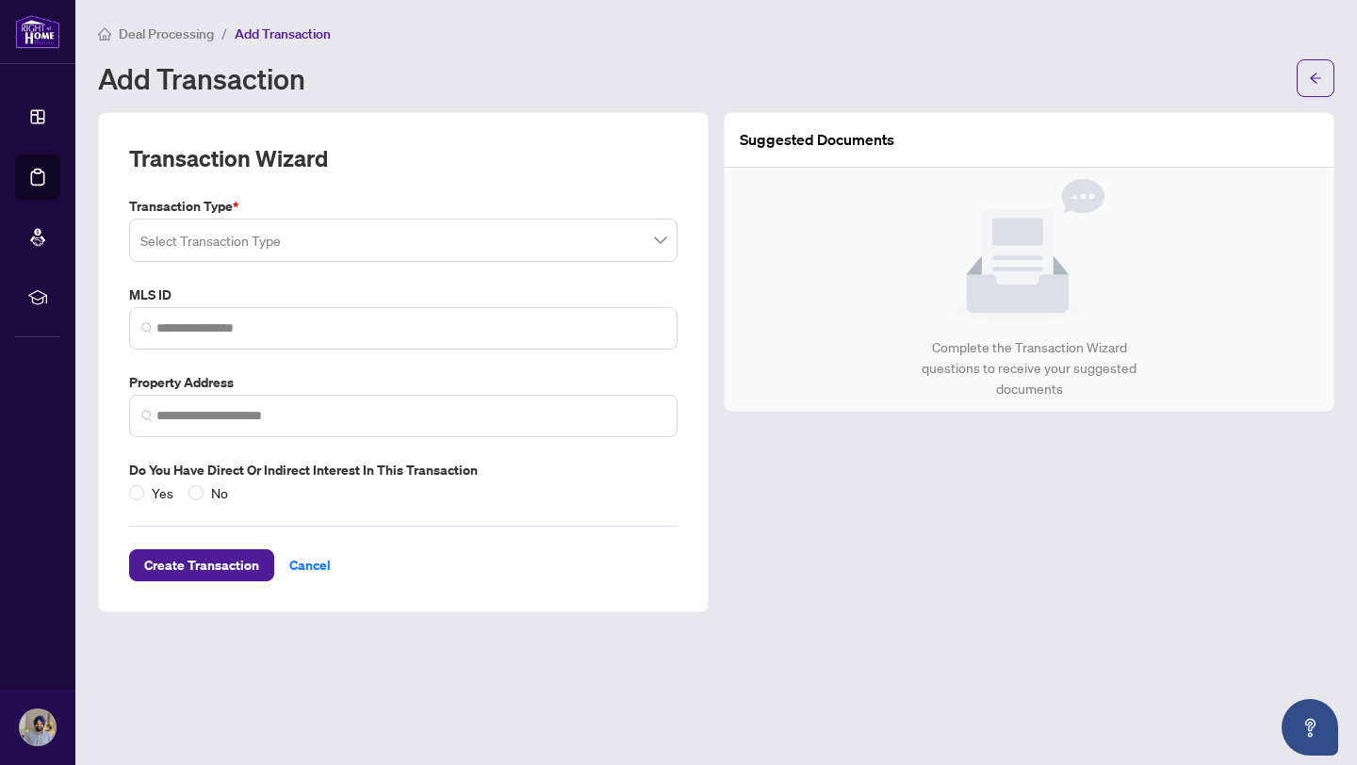
click at [552, 229] on input "search" at bounding box center [394, 242] width 509 height 41
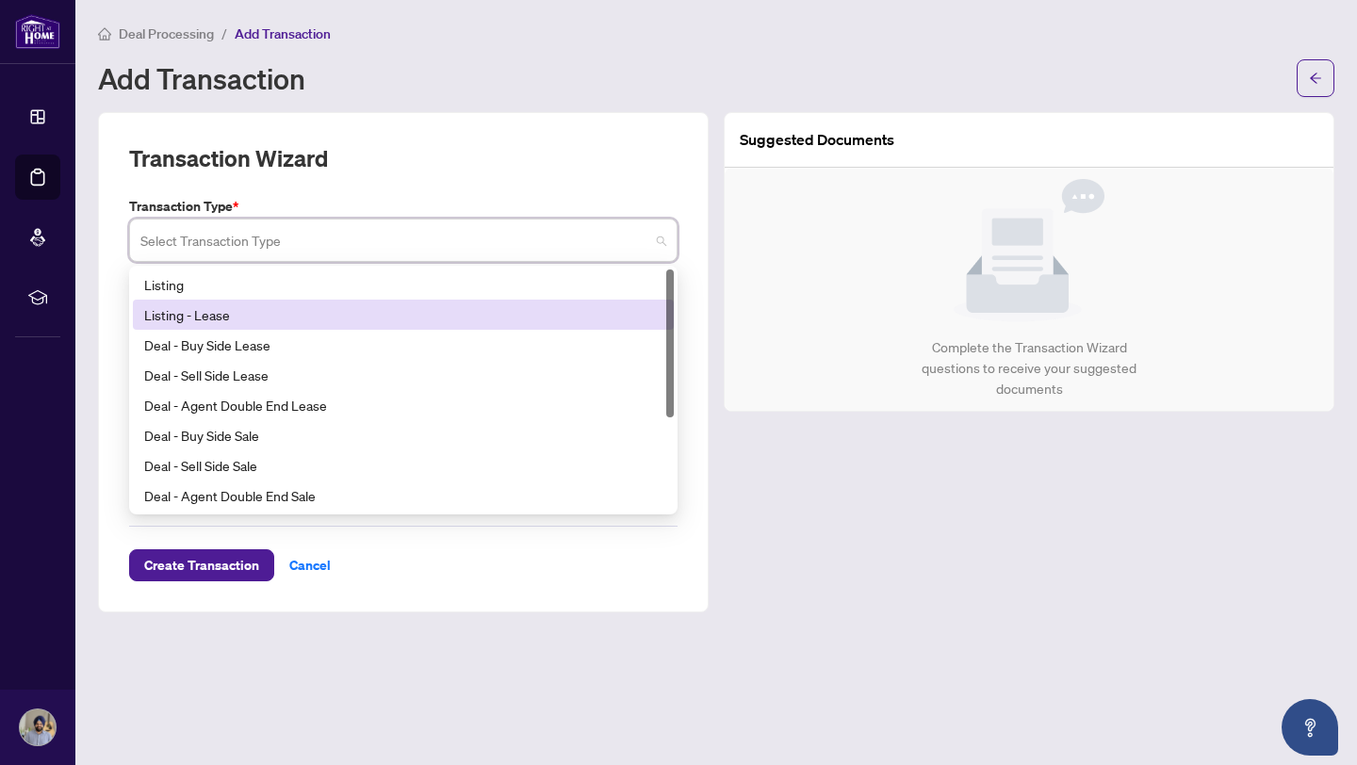
click at [276, 317] on div "Listing - Lease" at bounding box center [403, 314] width 518 height 21
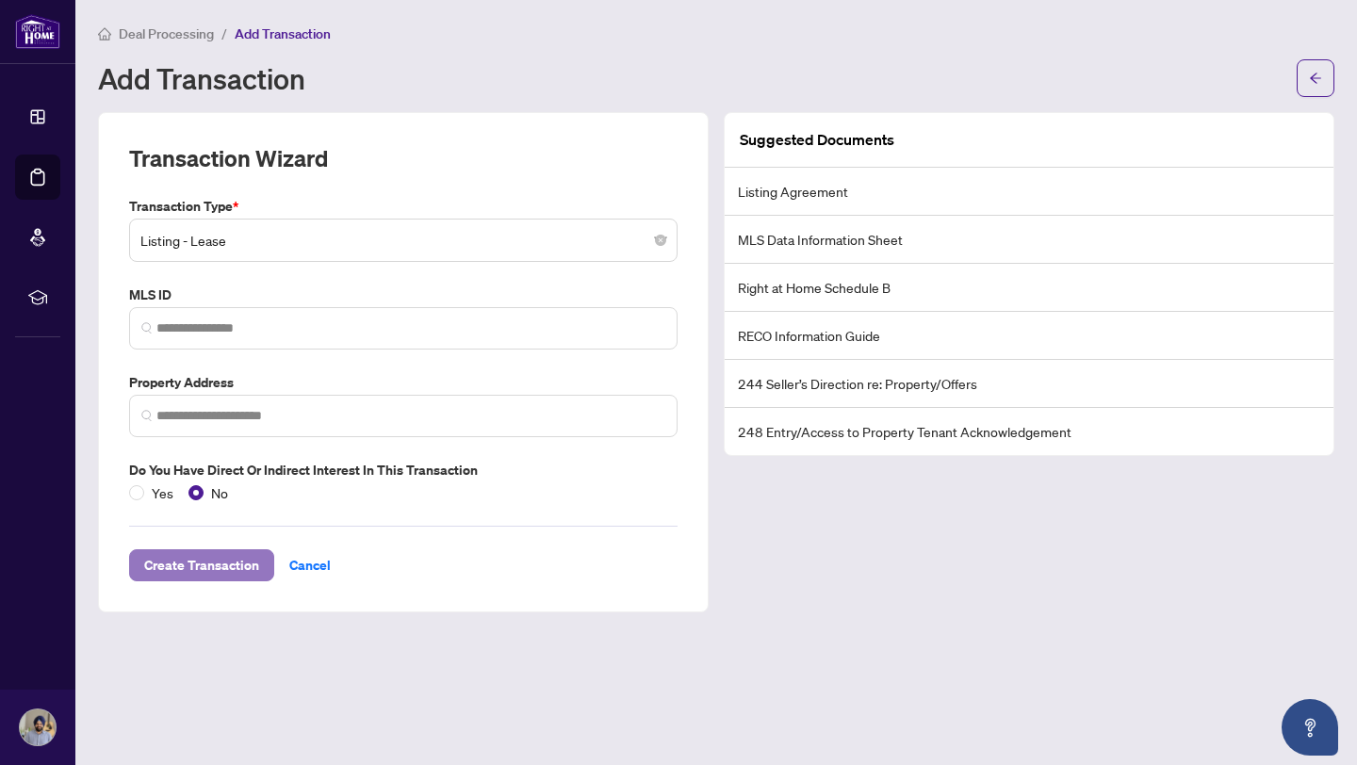
click at [198, 560] on span "Create Transaction" at bounding box center [201, 565] width 115 height 30
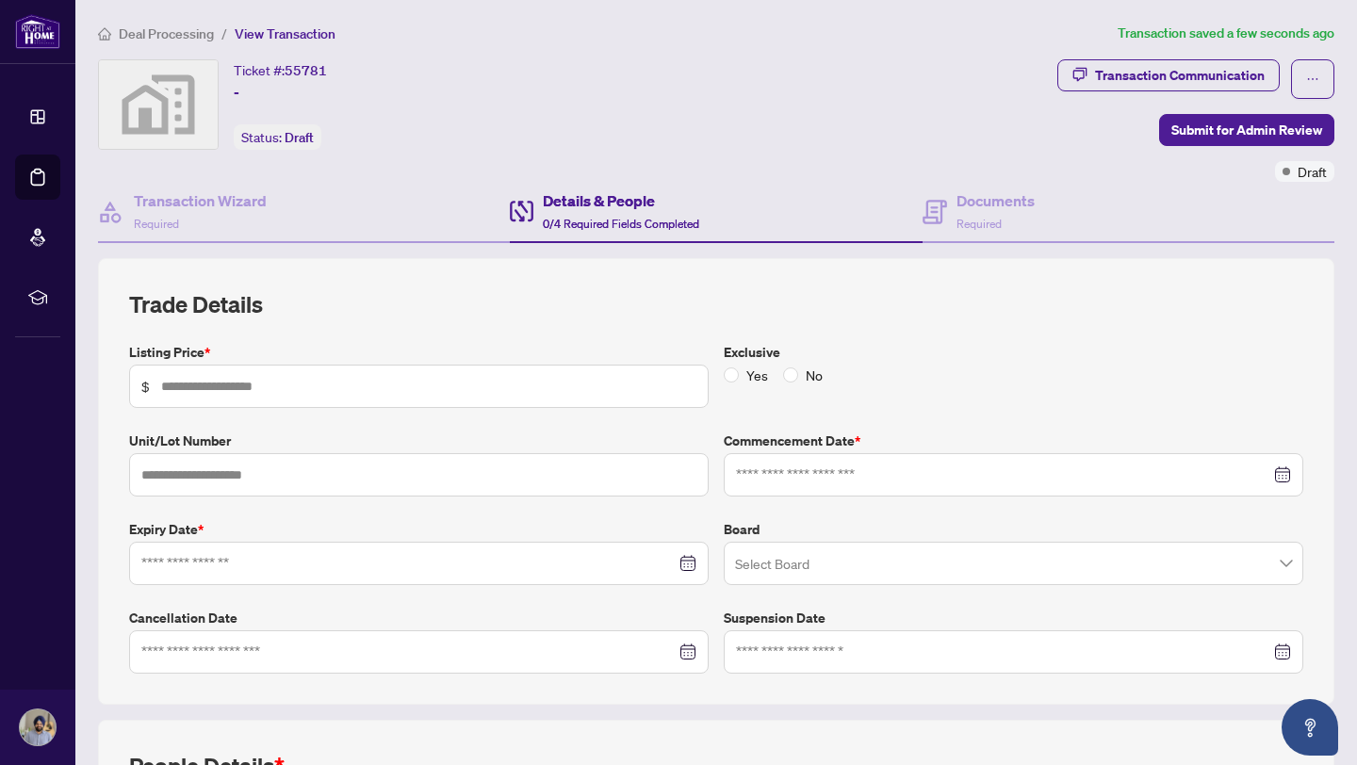
scroll to position [73, 0]
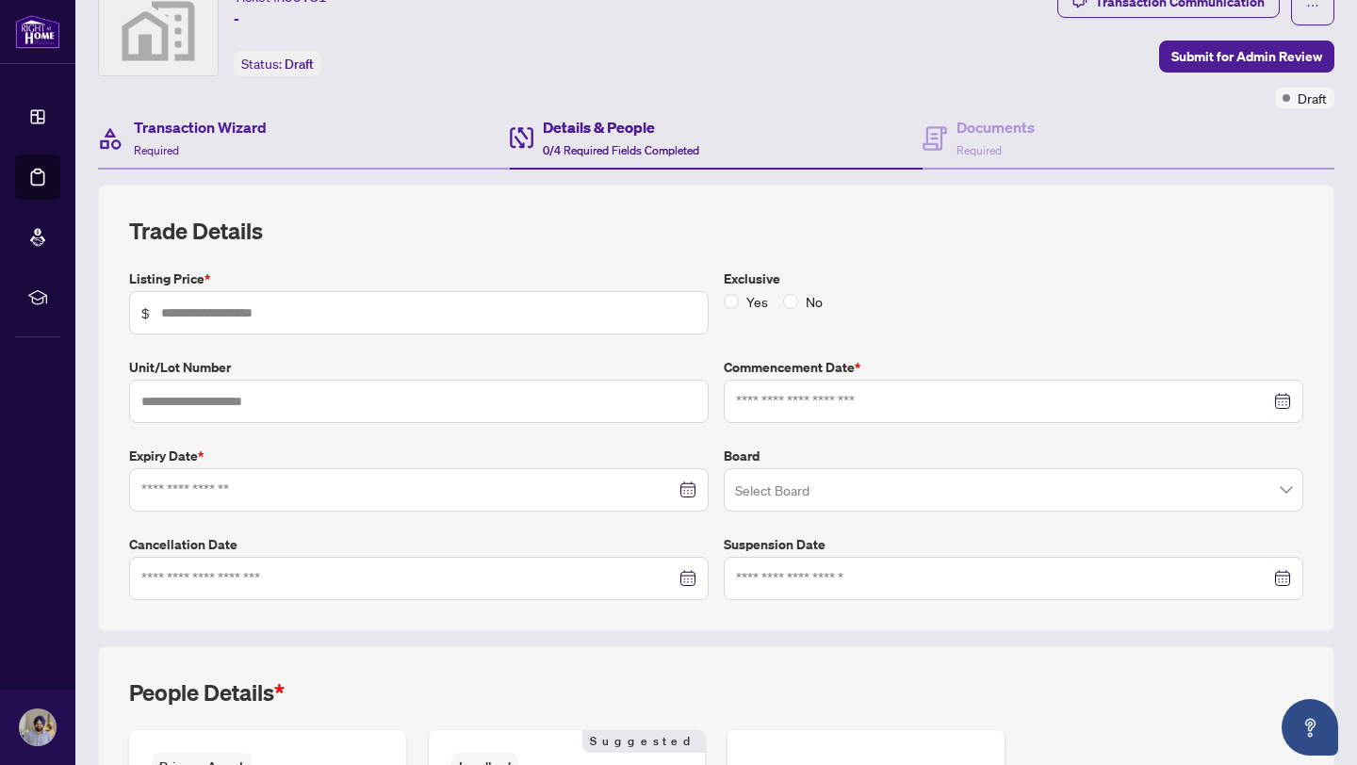
click at [265, 161] on div "Transaction Wizard Required" at bounding box center [304, 138] width 412 height 61
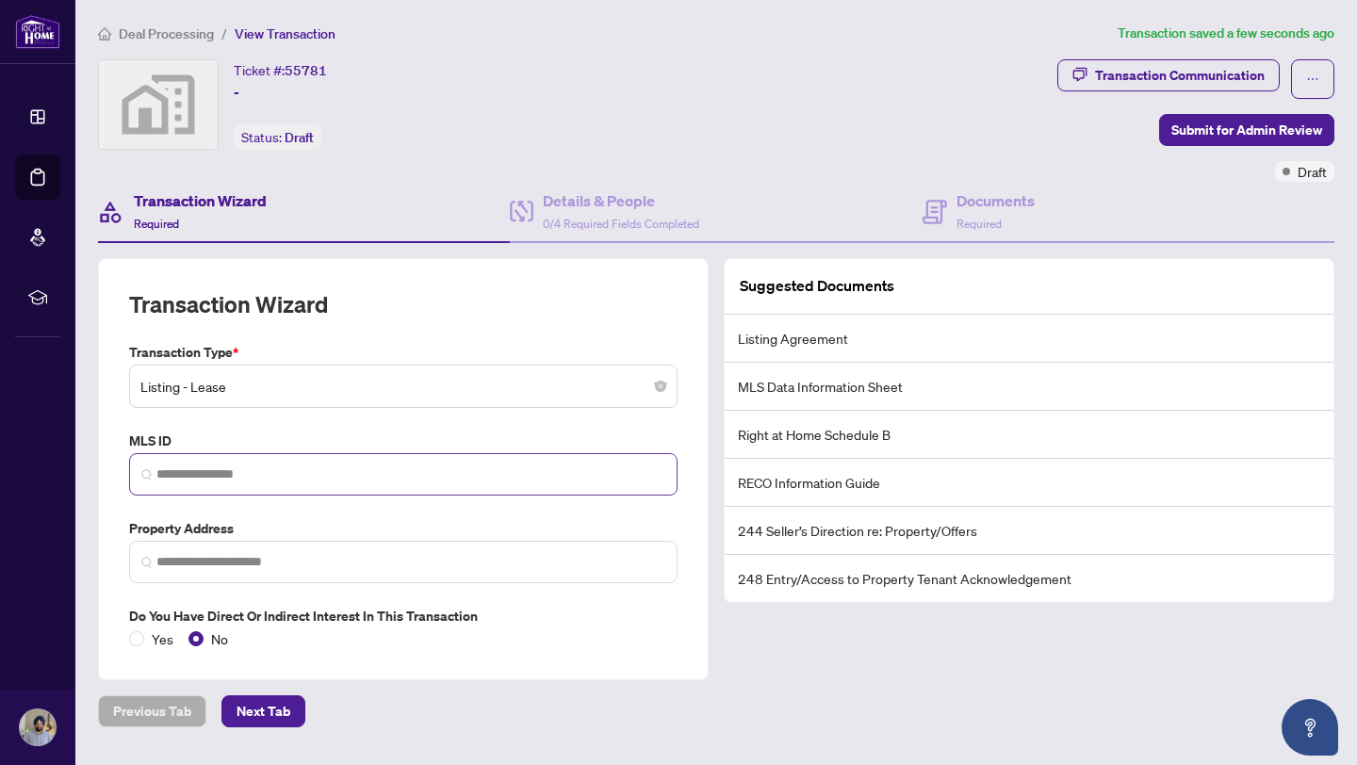
click at [224, 453] on span at bounding box center [403, 474] width 548 height 42
click at [561, 217] on span "0/4 Required Fields Completed" at bounding box center [621, 224] width 156 height 14
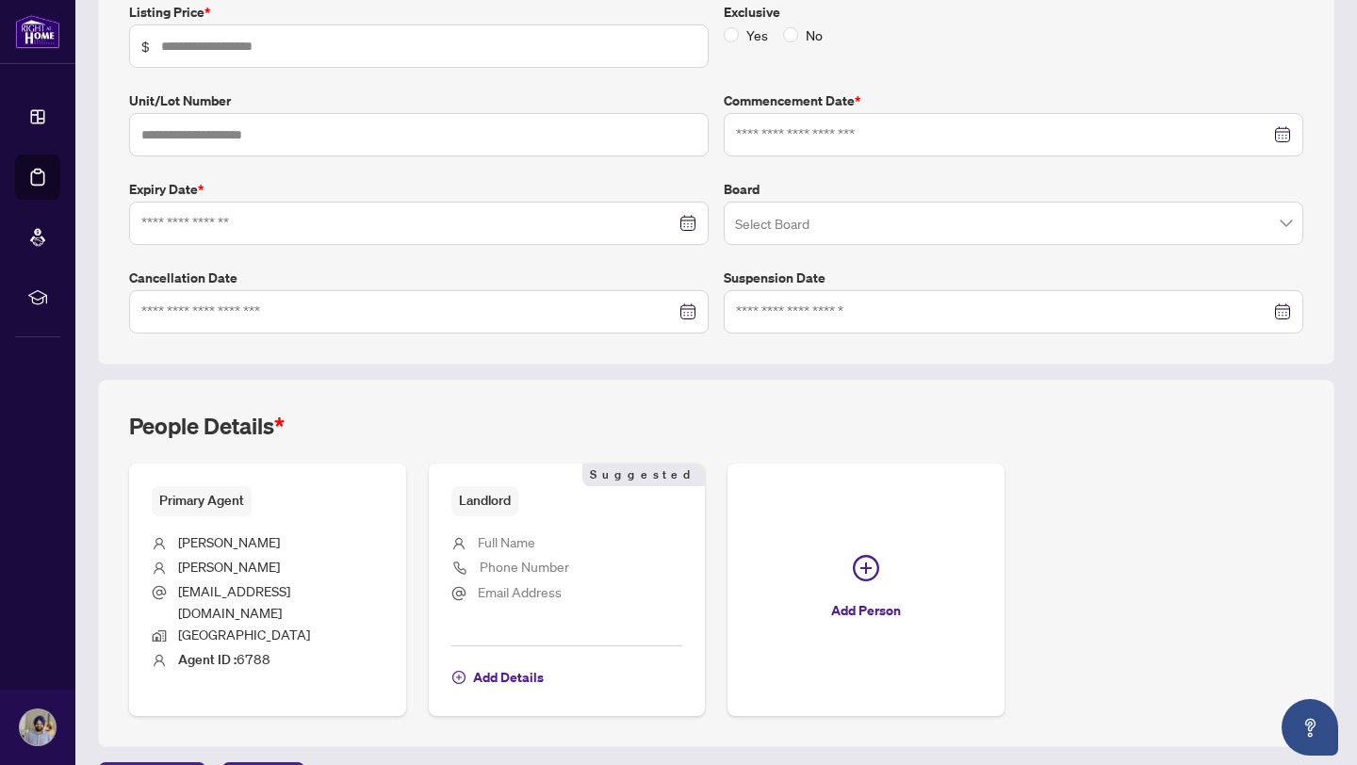
scroll to position [371, 0]
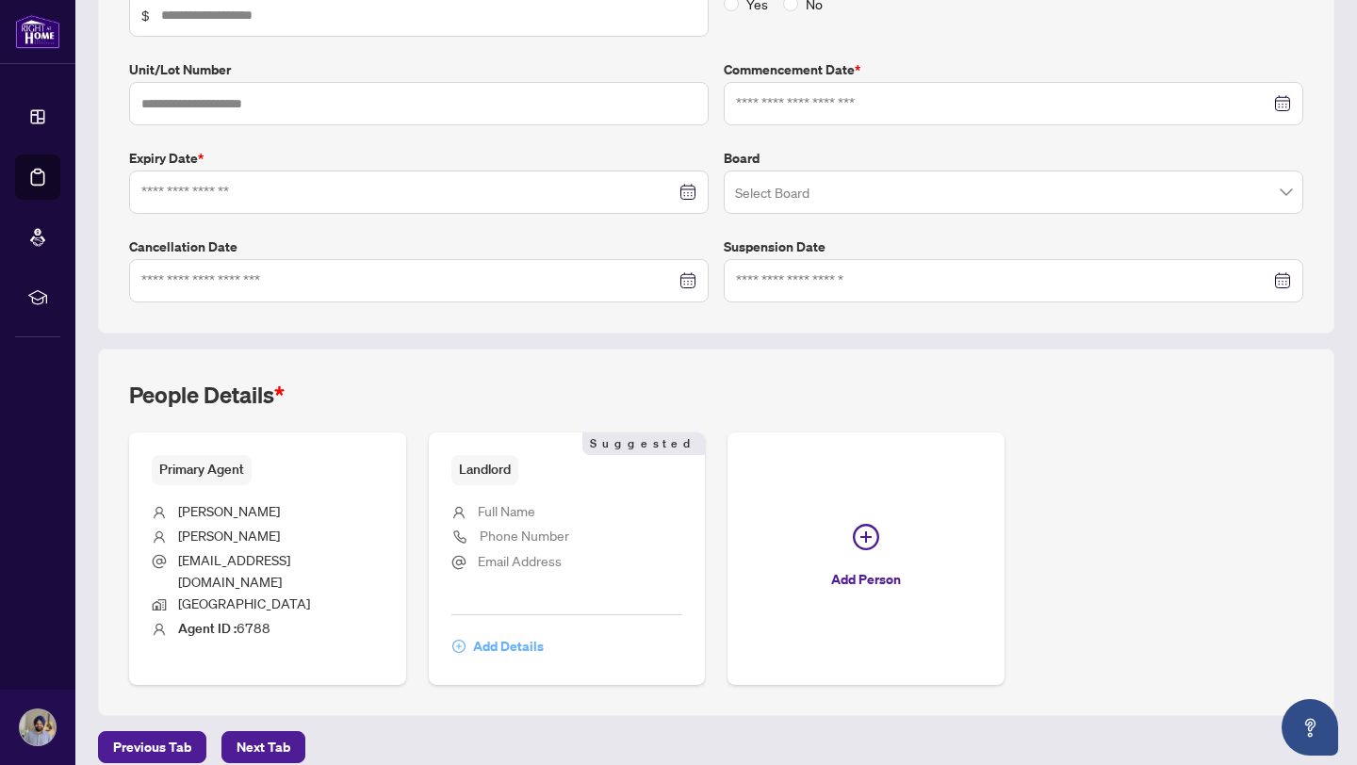
click at [494, 631] on span "Add Details" at bounding box center [508, 646] width 71 height 30
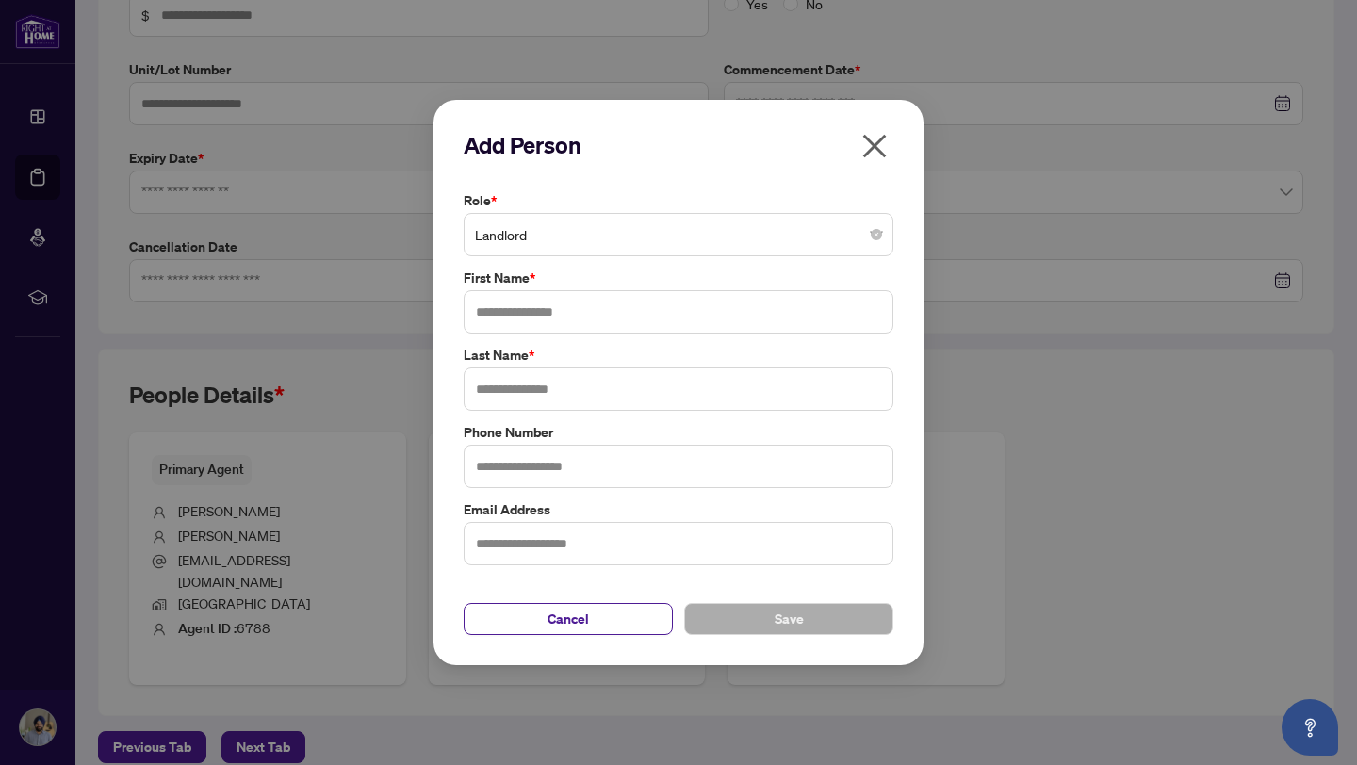
click at [494, 628] on button "Cancel" at bounding box center [568, 619] width 209 height 32
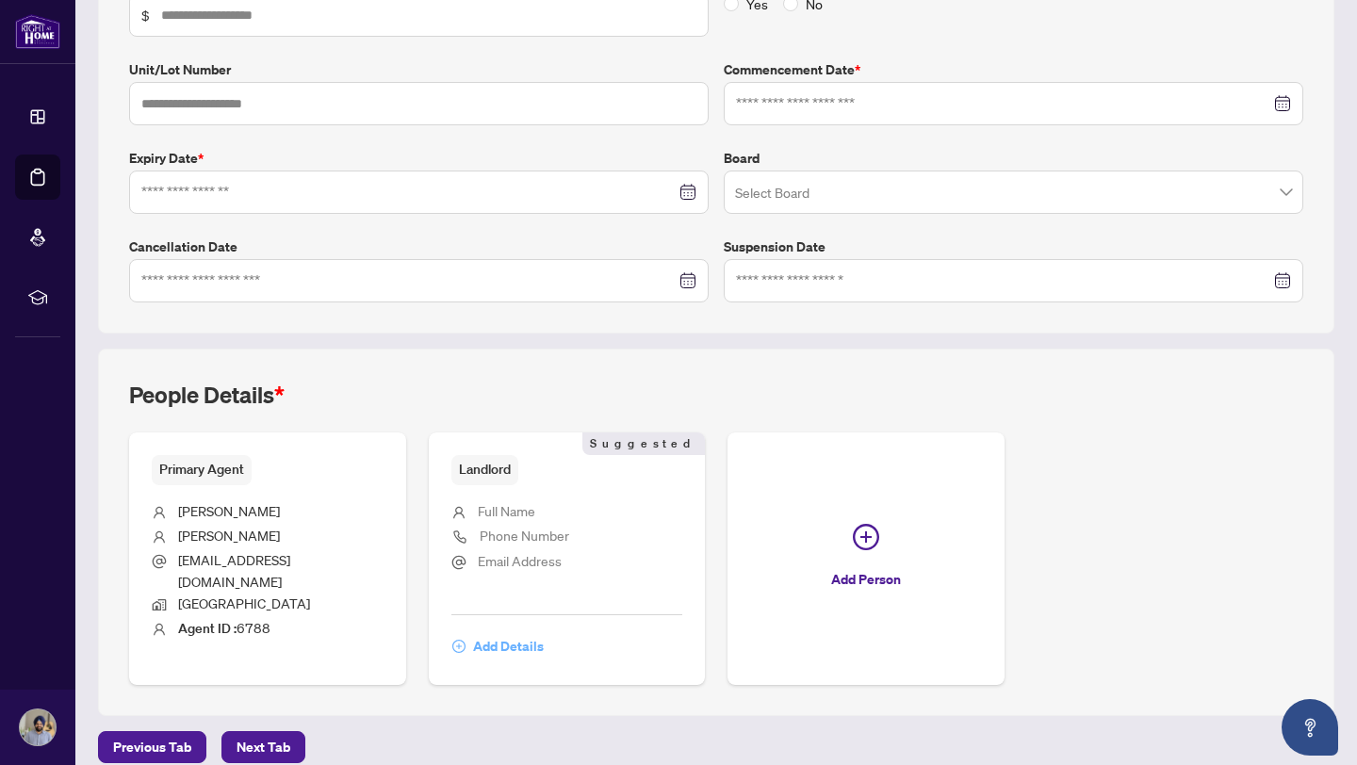
click at [494, 631] on span "Add Details" at bounding box center [508, 646] width 71 height 30
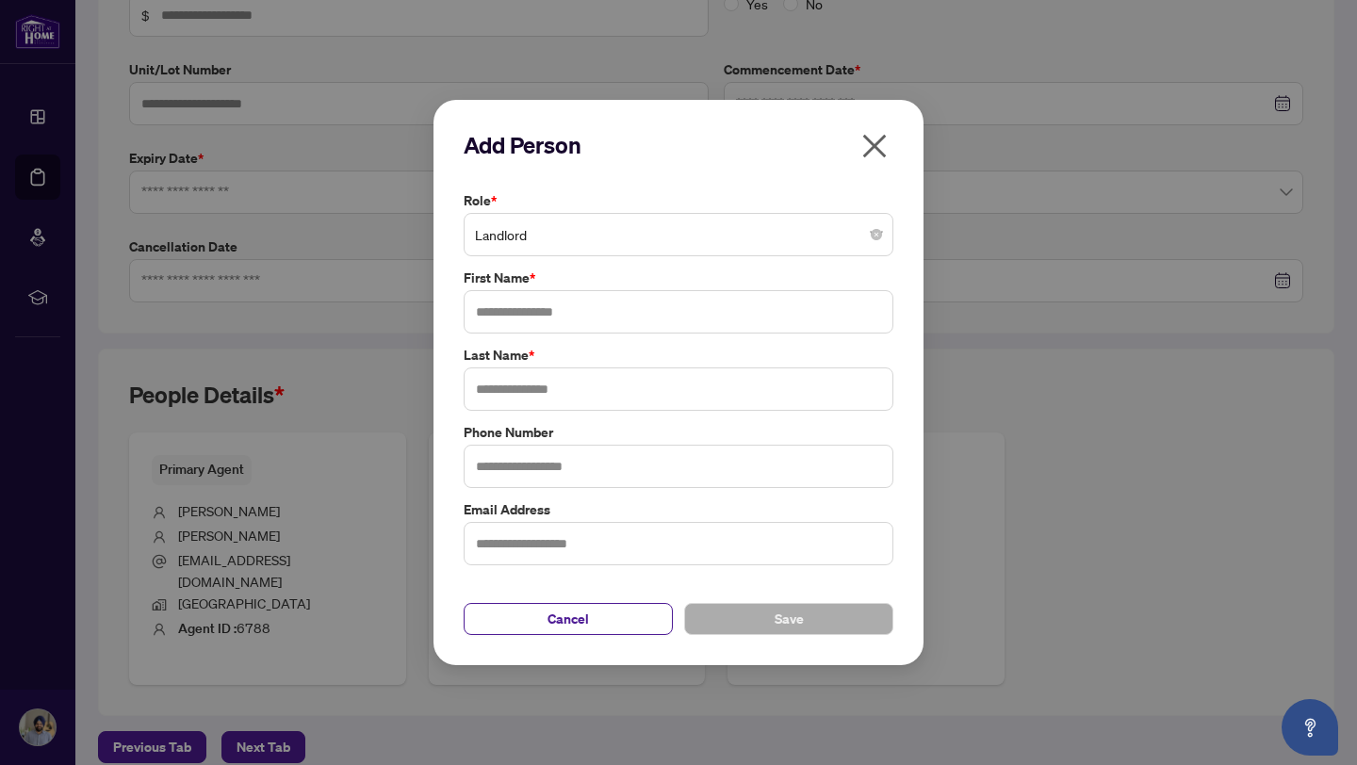
click at [550, 247] on span "Landlord" at bounding box center [678, 235] width 407 height 36
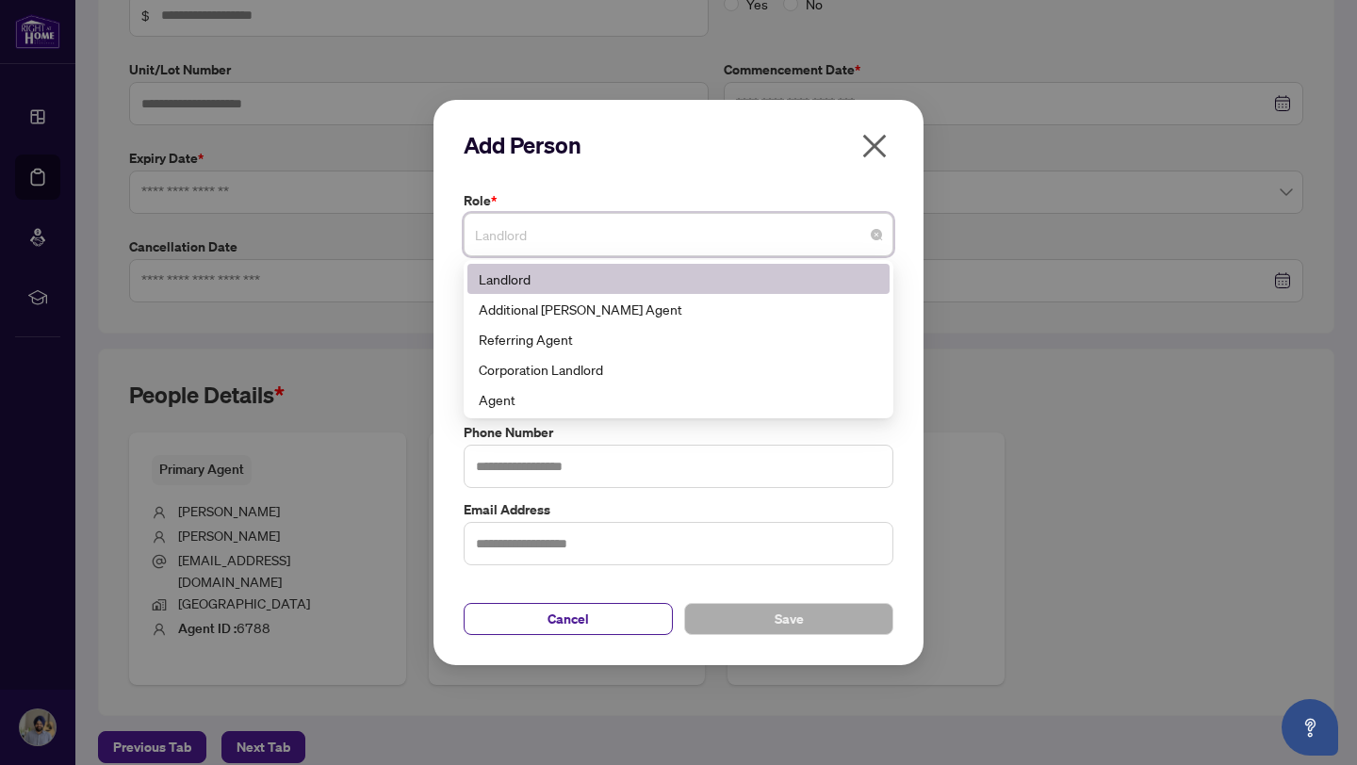
click at [550, 275] on div "Landlord" at bounding box center [679, 279] width 400 height 21
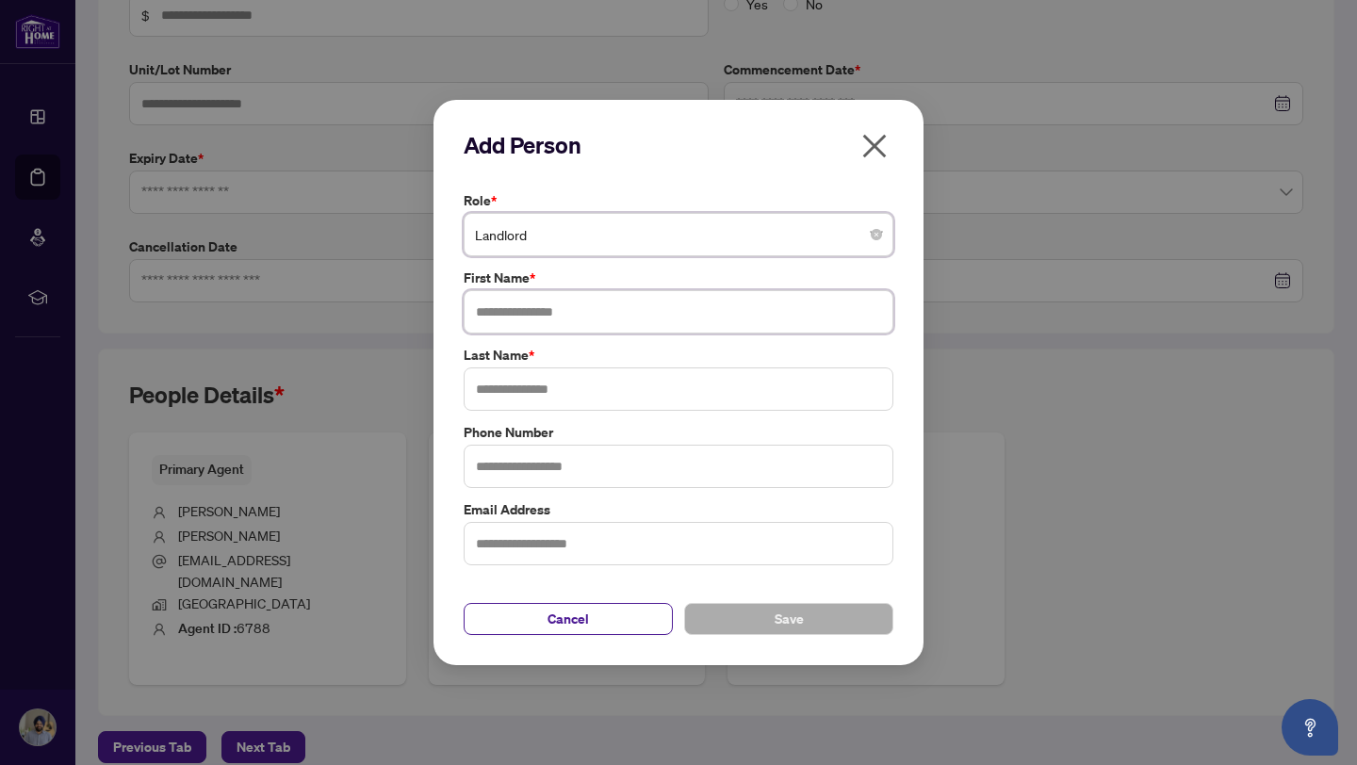
click at [546, 318] on input "text" at bounding box center [679, 311] width 430 height 43
type input "*****"
click at [557, 397] on input "text" at bounding box center [679, 388] width 430 height 43
type input "*****"
click at [791, 622] on span "Save" at bounding box center [789, 619] width 29 height 30
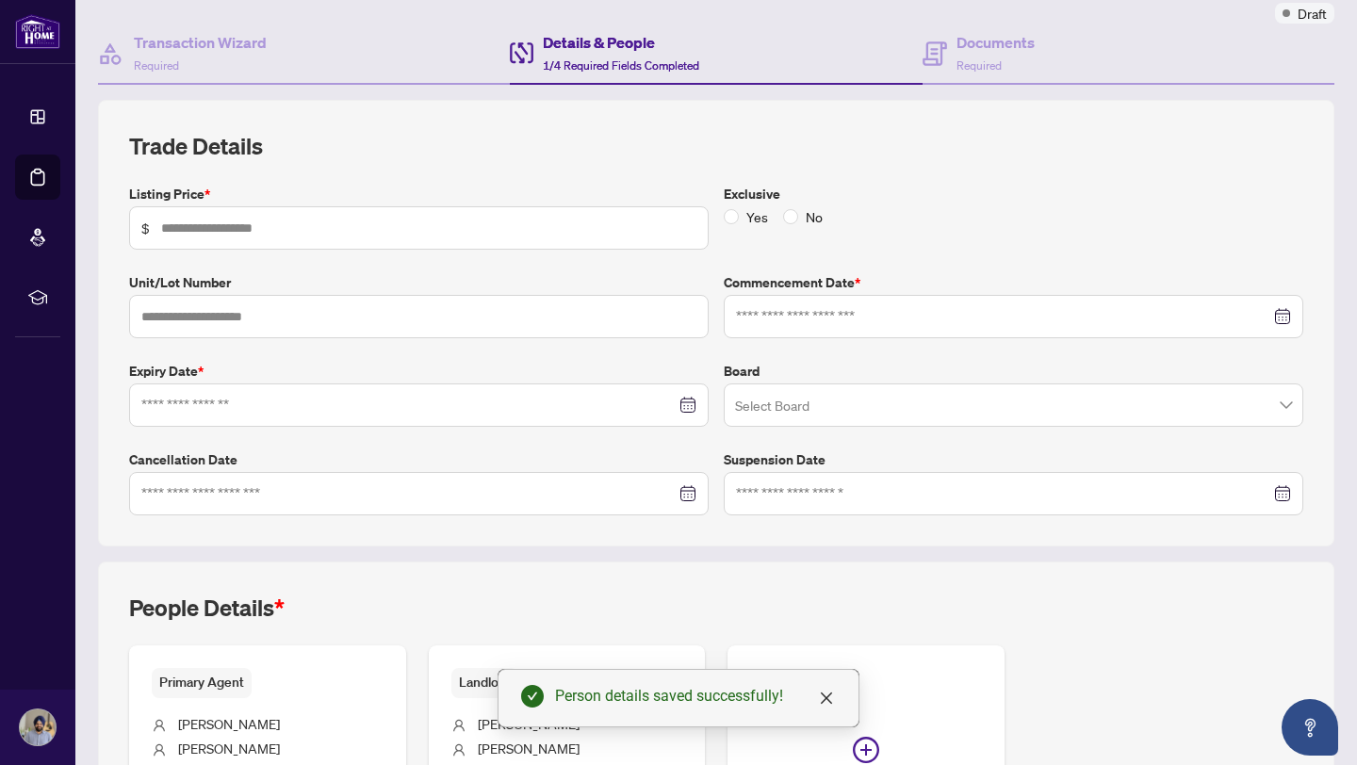
scroll to position [0, 0]
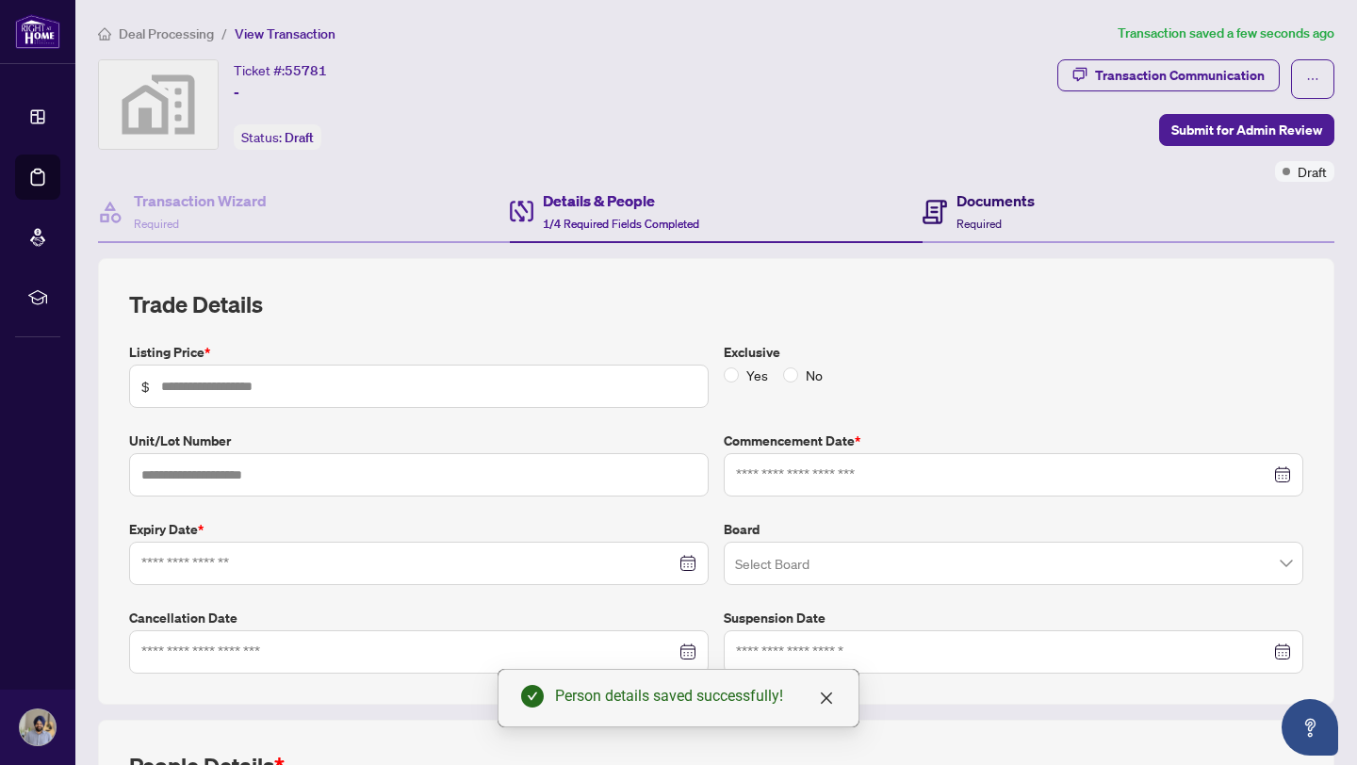
click at [980, 208] on h4 "Documents" at bounding box center [995, 200] width 78 height 23
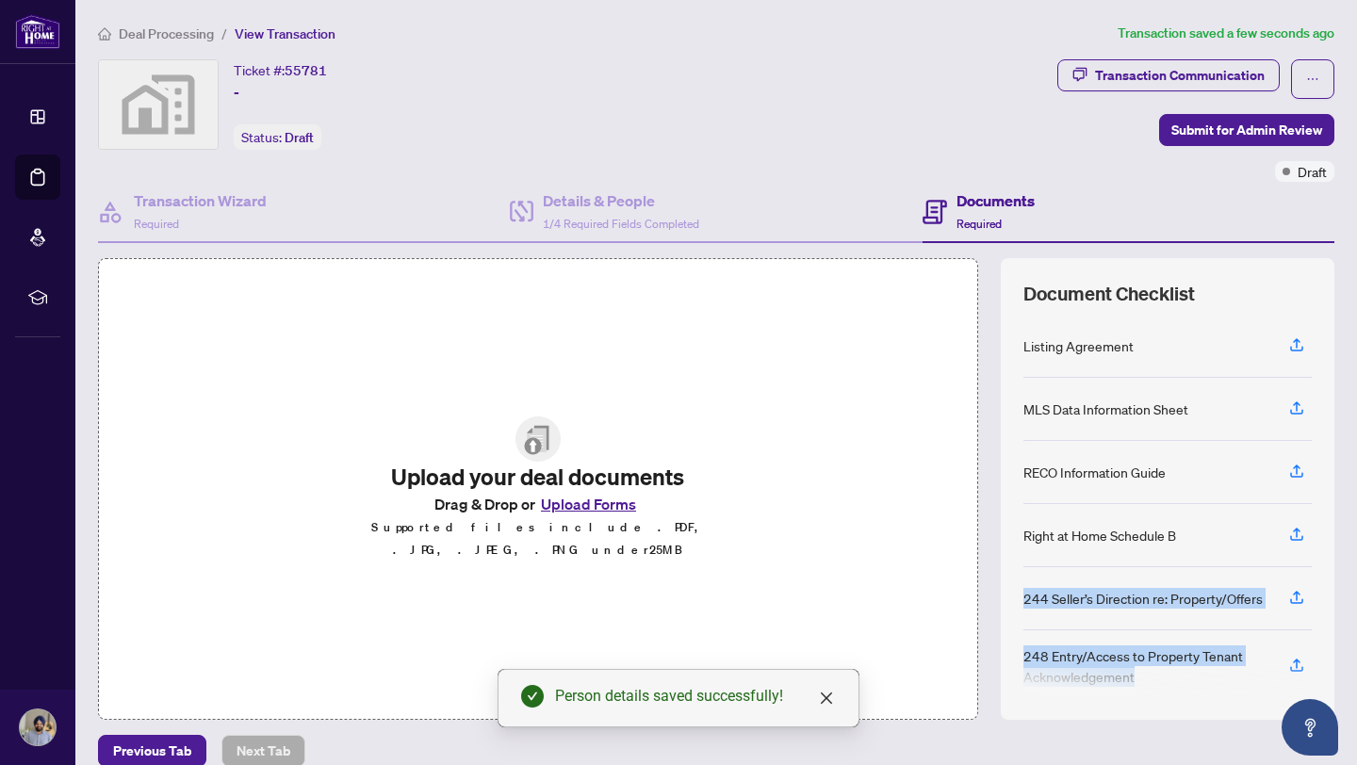
drag, startPoint x: 1164, startPoint y: 664, endPoint x: 1157, endPoint y: 561, distance: 103.9
click at [1156, 560] on div "Listing Agreement MLS Data Information Sheet RECO Information Guide Right at Ho…" at bounding box center [1167, 506] width 288 height 383
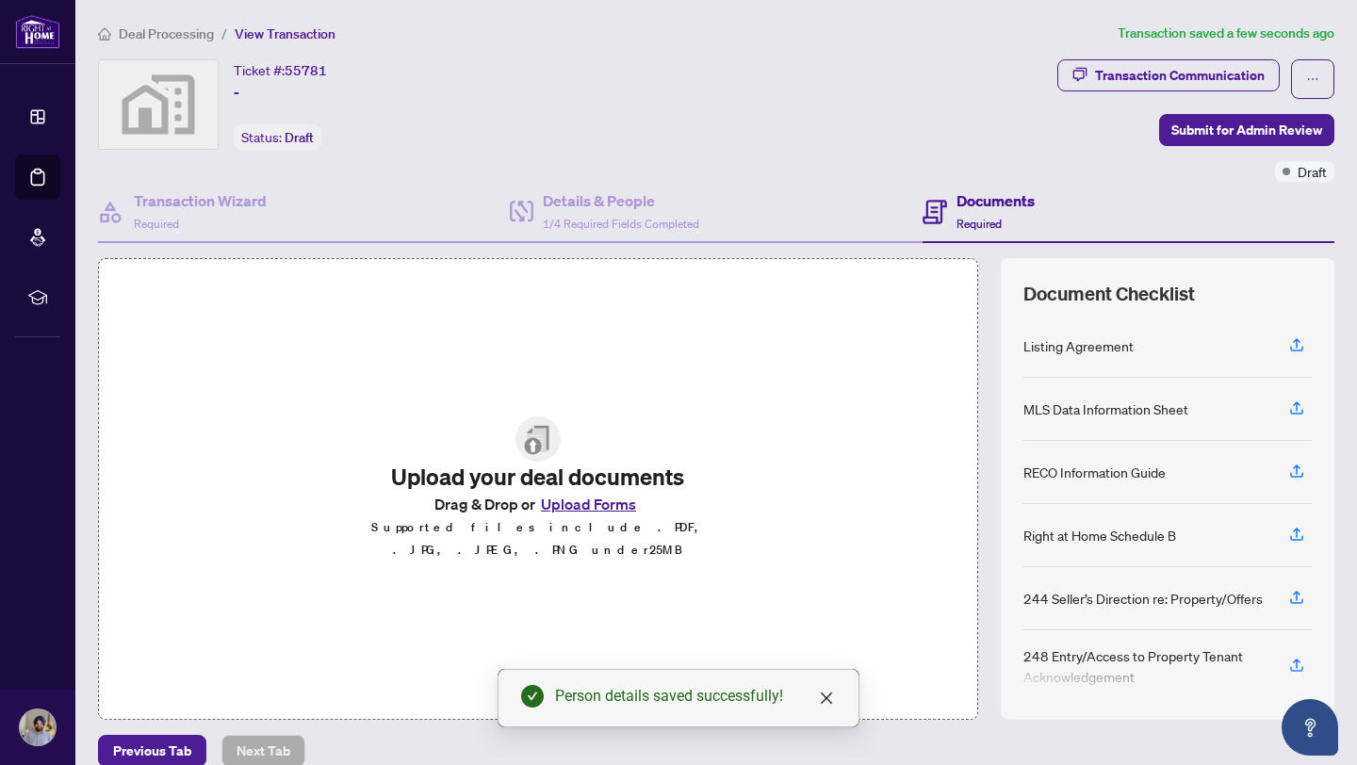
click at [1224, 631] on div "248 Entry/Access to Property Tenant Acknowledgement" at bounding box center [1167, 666] width 288 height 72
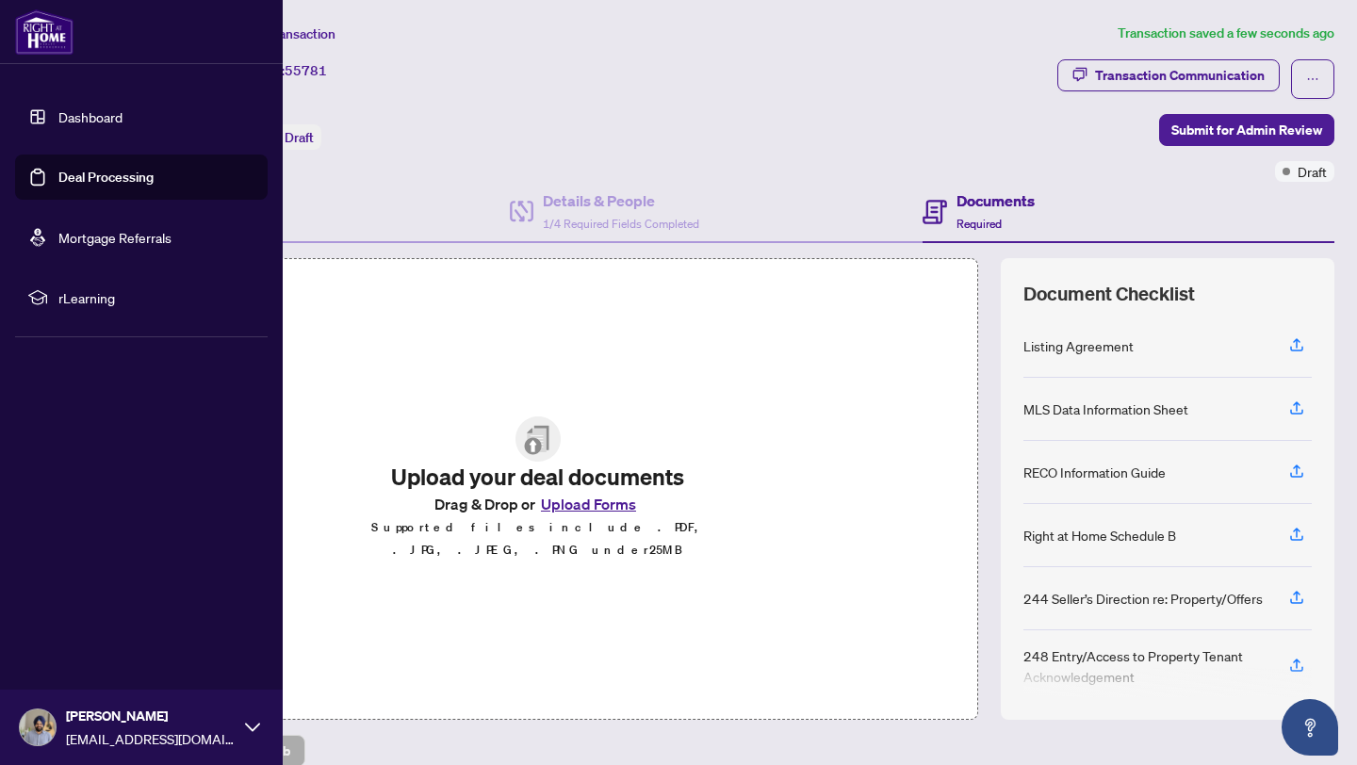
click at [58, 185] on link "Deal Processing" at bounding box center [105, 177] width 95 height 17
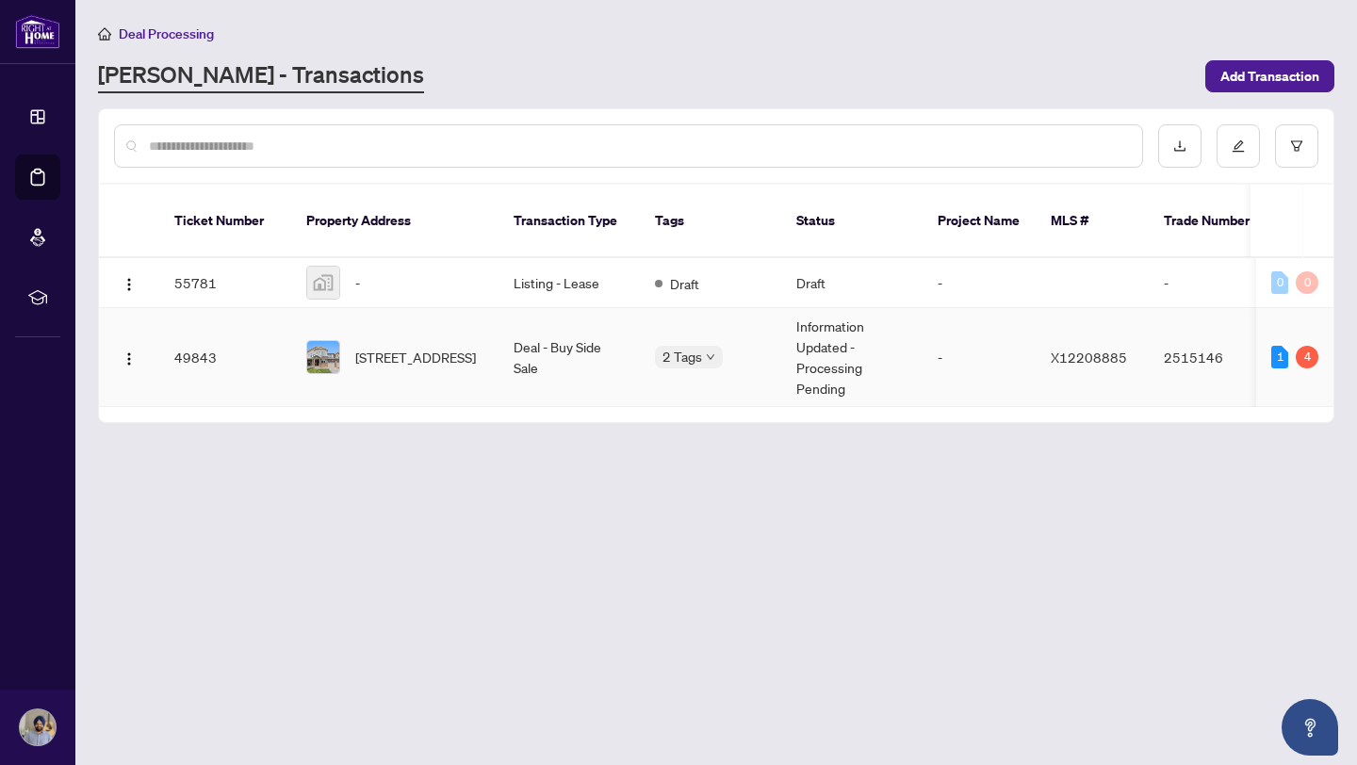
click at [445, 347] on span "552 Roundleaf Way, Ottawa, Ontario K2V 0K3, Canada" at bounding box center [415, 357] width 121 height 21
